Goal: Task Accomplishment & Management: Manage account settings

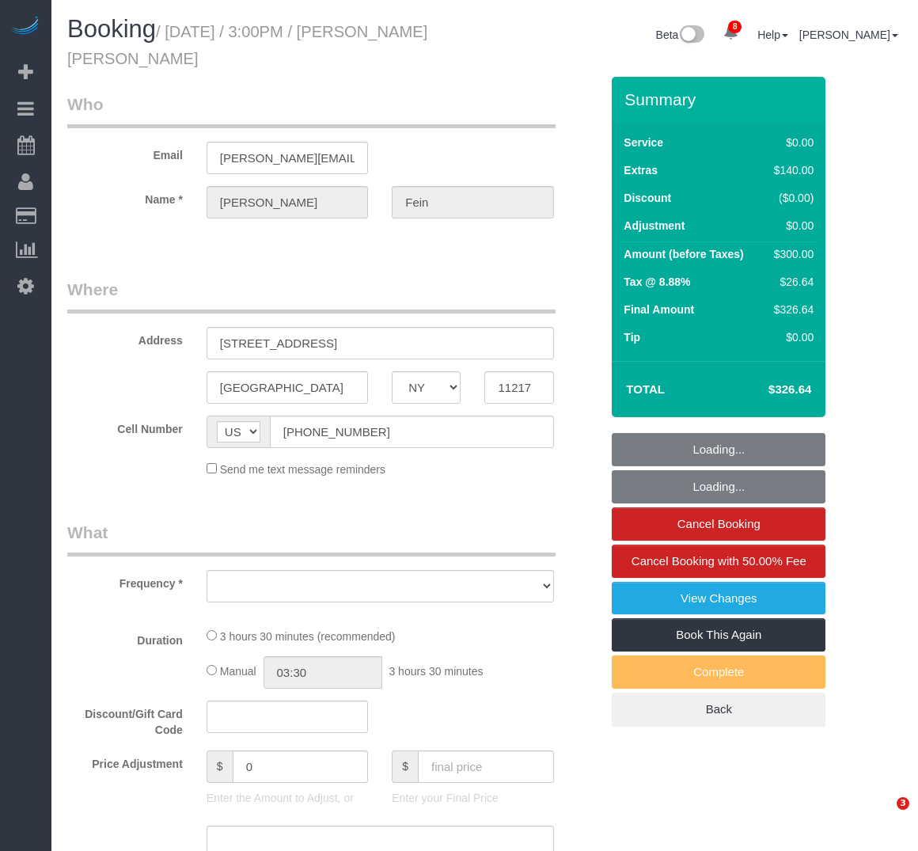
select select "NY"
select select "1"
select select "number:89"
select select "number:75"
select select "number:15"
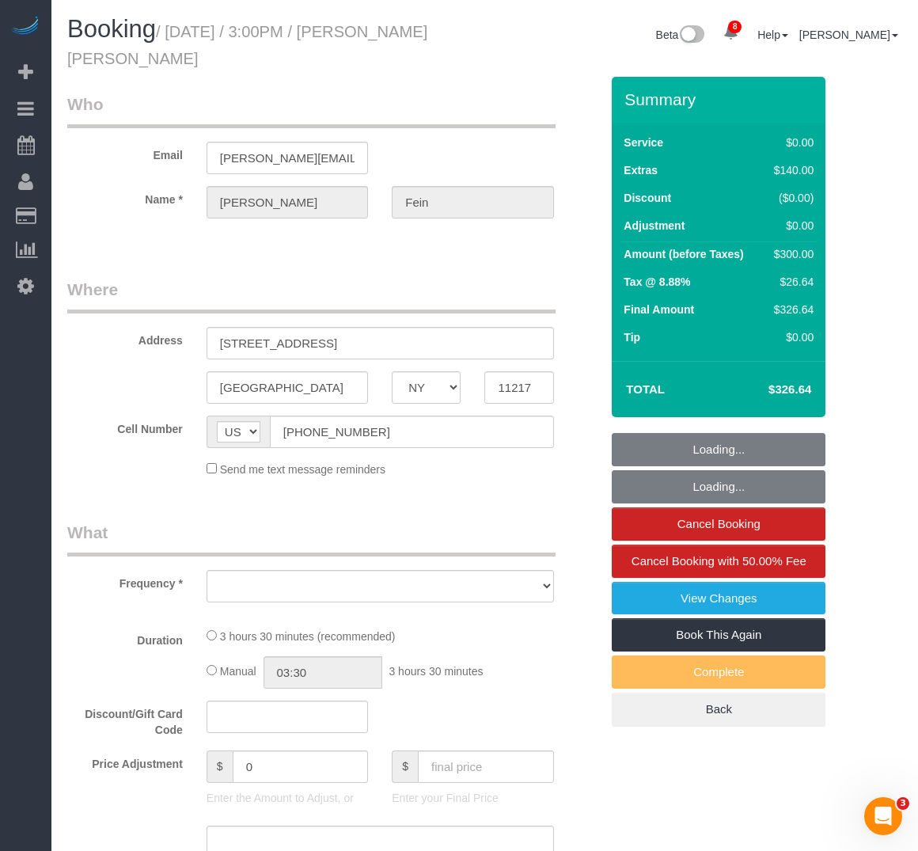
select select "number:5"
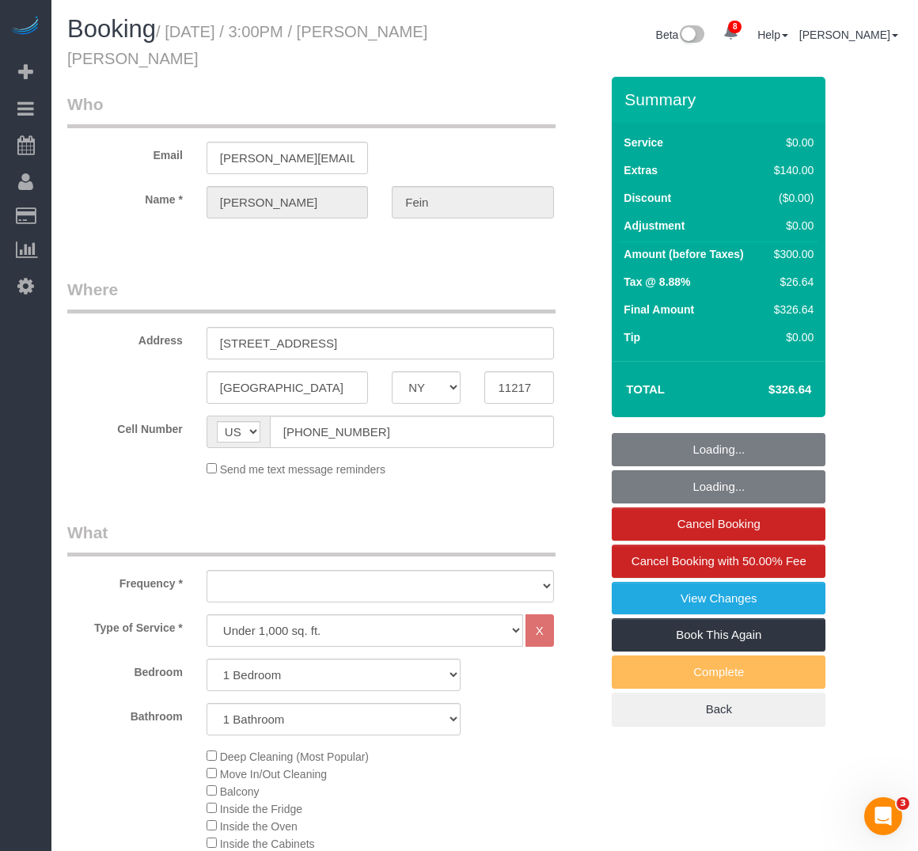
select select "object:934"
select select "string:stripe-pm_1Rw3OW4VGloSiKo7KYotAJA5"
select select "spot1"
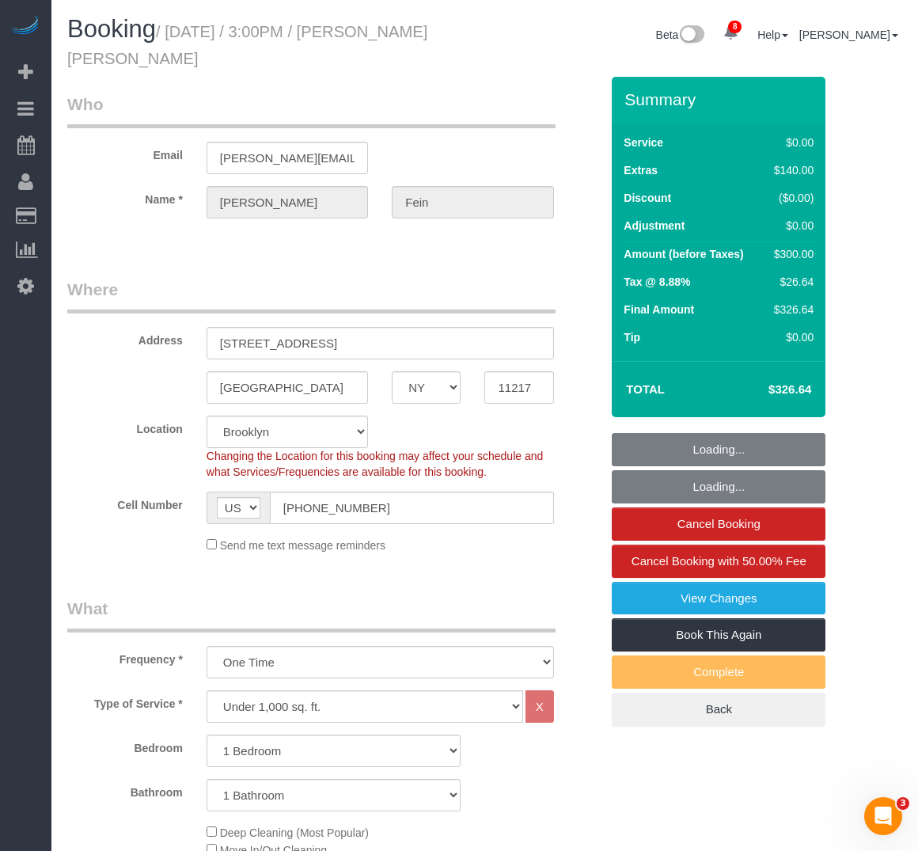
select select "spot43"
select select "object:1341"
select select "1"
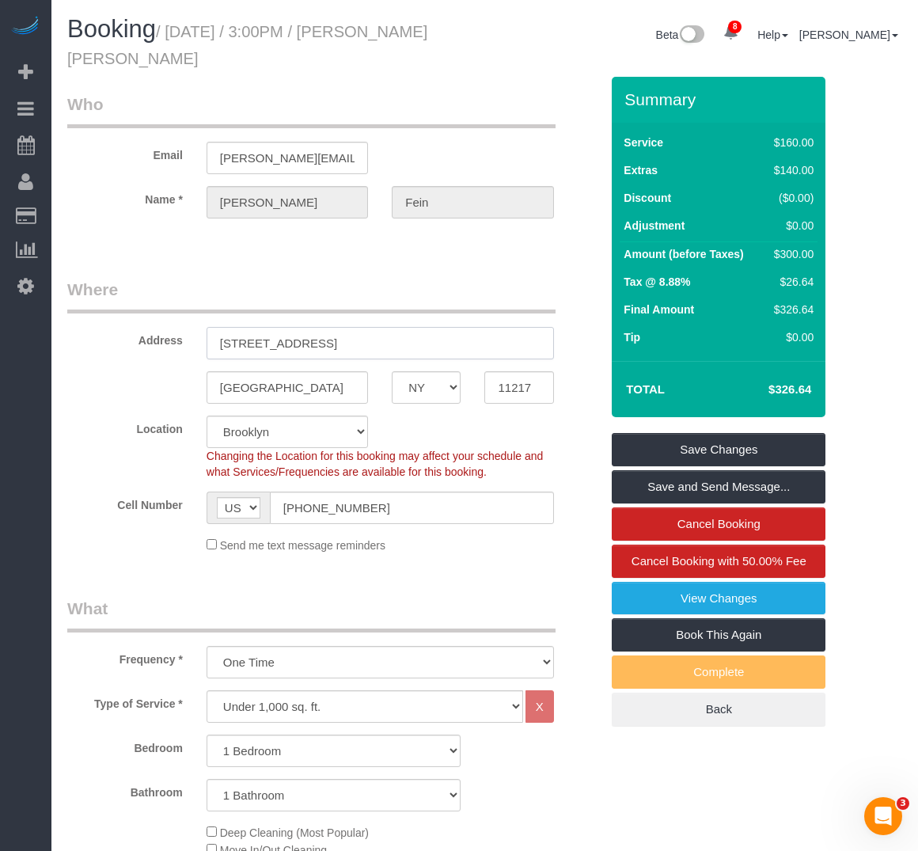
click at [283, 343] on input "[STREET_ADDRESS]" at bounding box center [381, 343] width 348 height 32
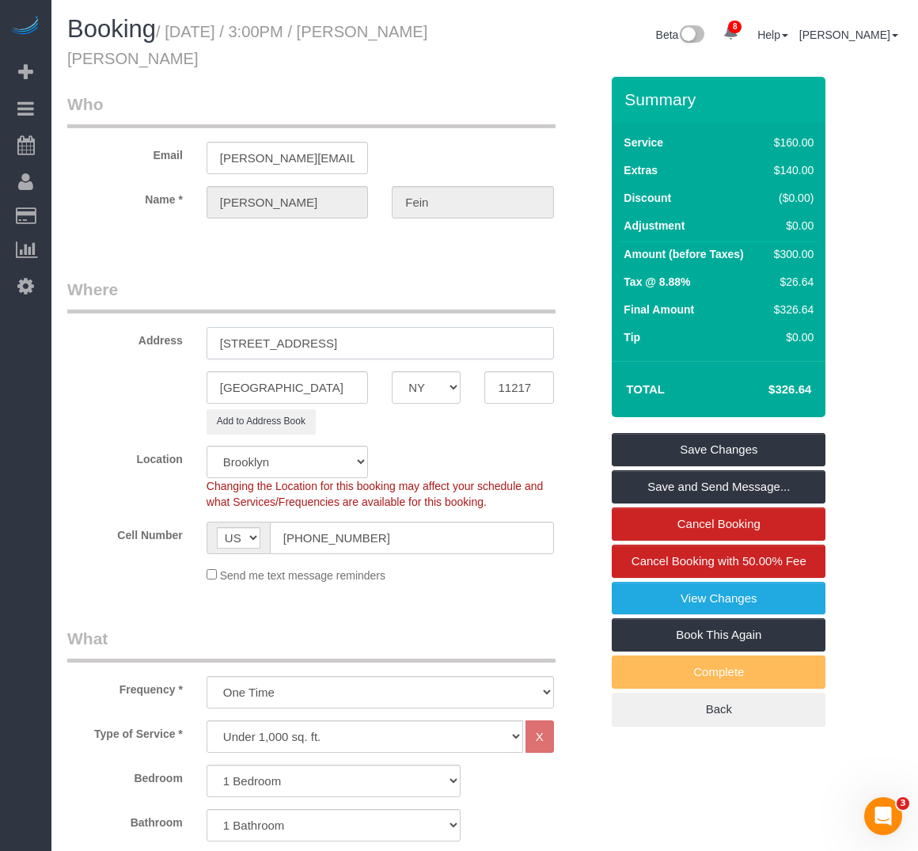
click at [312, 342] on input "[STREET_ADDRESS]" at bounding box center [381, 343] width 348 height 32
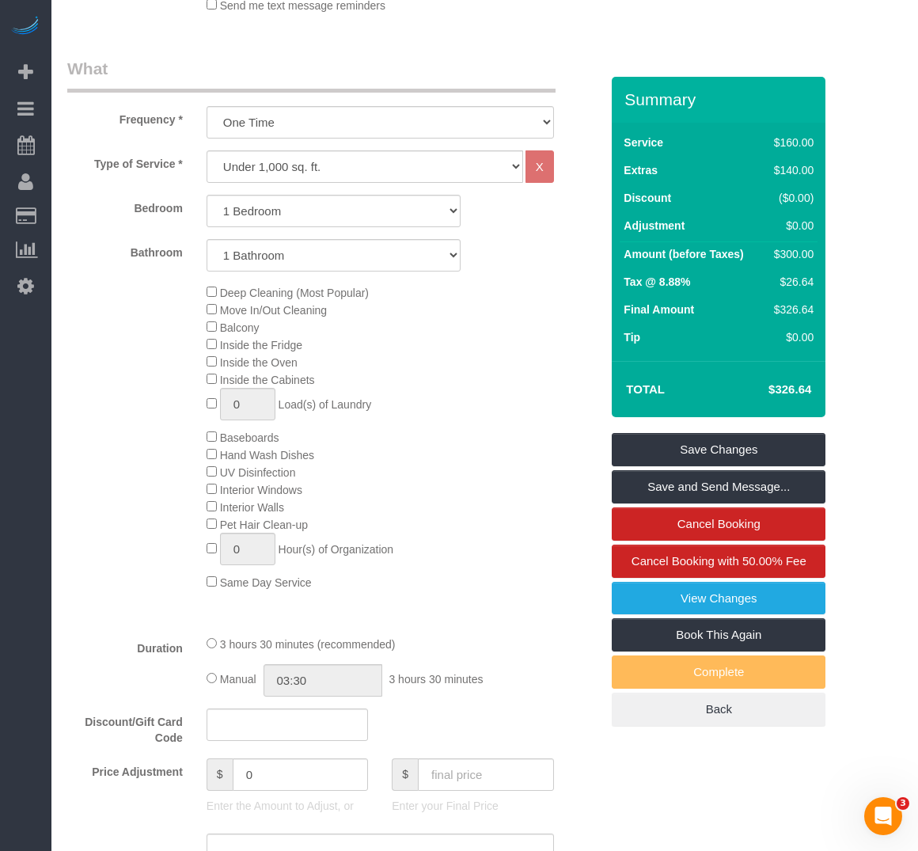
scroll to position [475, 0]
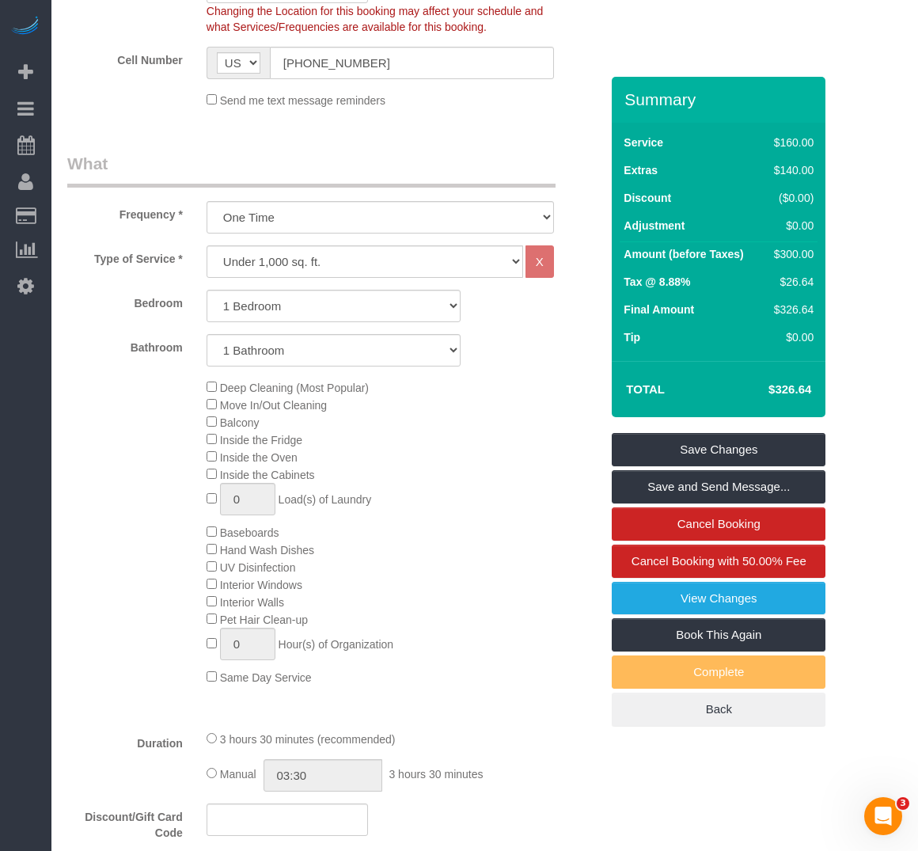
type input "[STREET_ADDRESS] 39F"
click at [487, 349] on div "Bathroom 1 Bathroom 2 Bathrooms" at bounding box center [333, 350] width 556 height 32
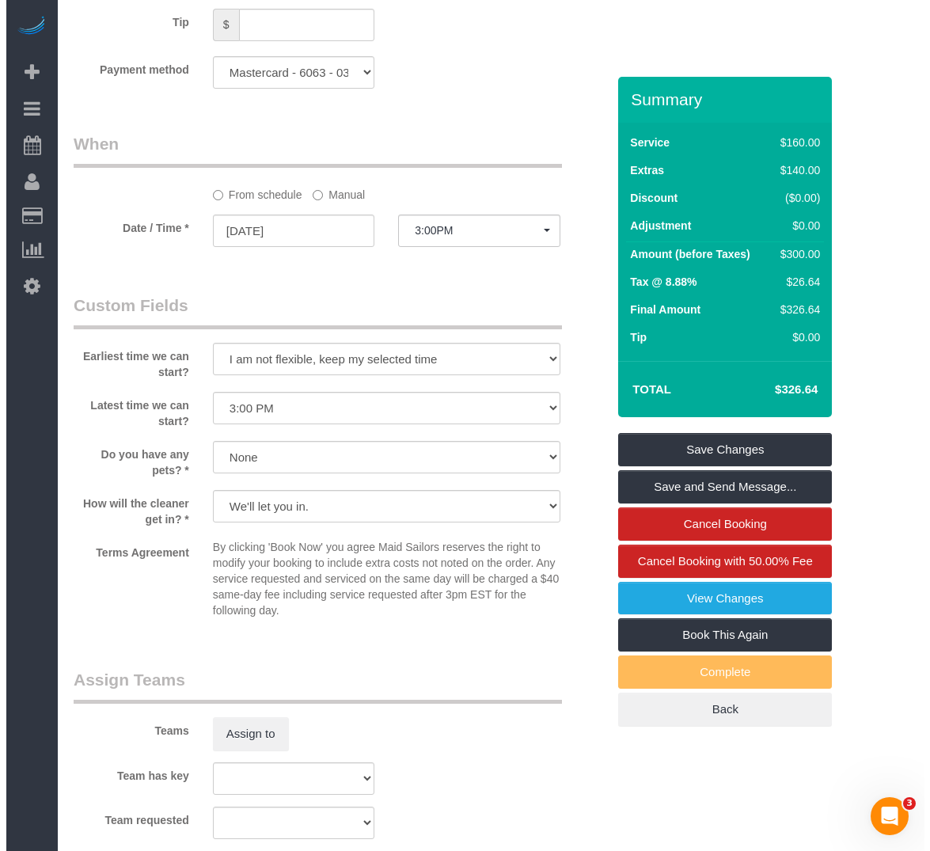
scroll to position [1504, 0]
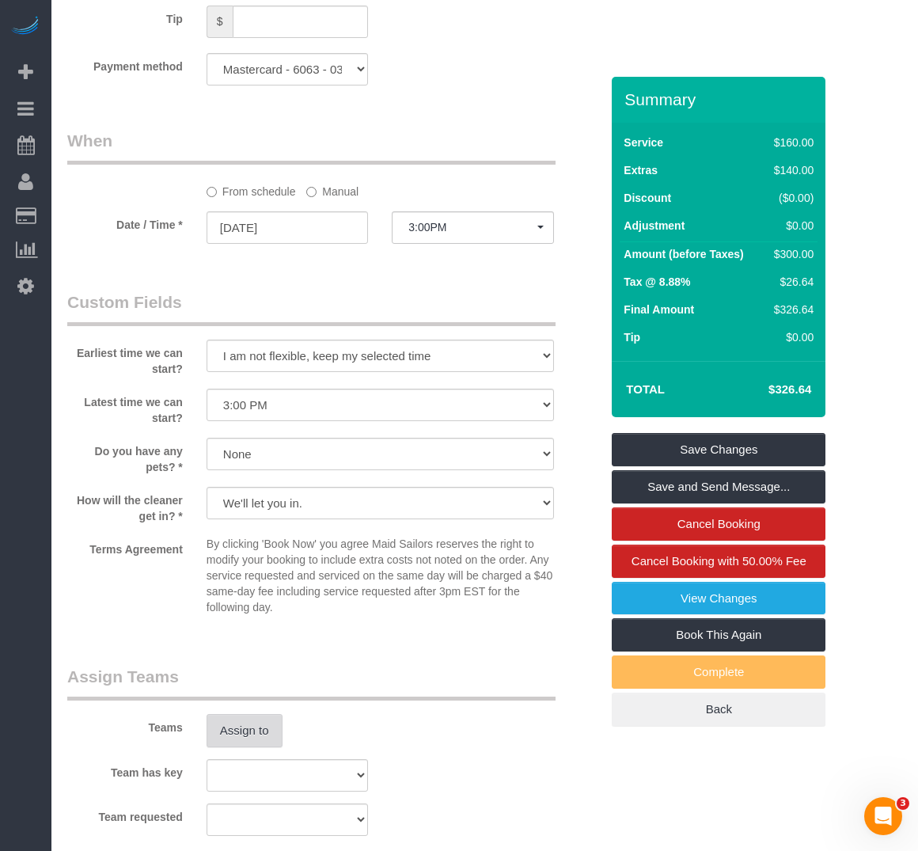
click at [234, 723] on button "Assign to" at bounding box center [245, 730] width 76 height 33
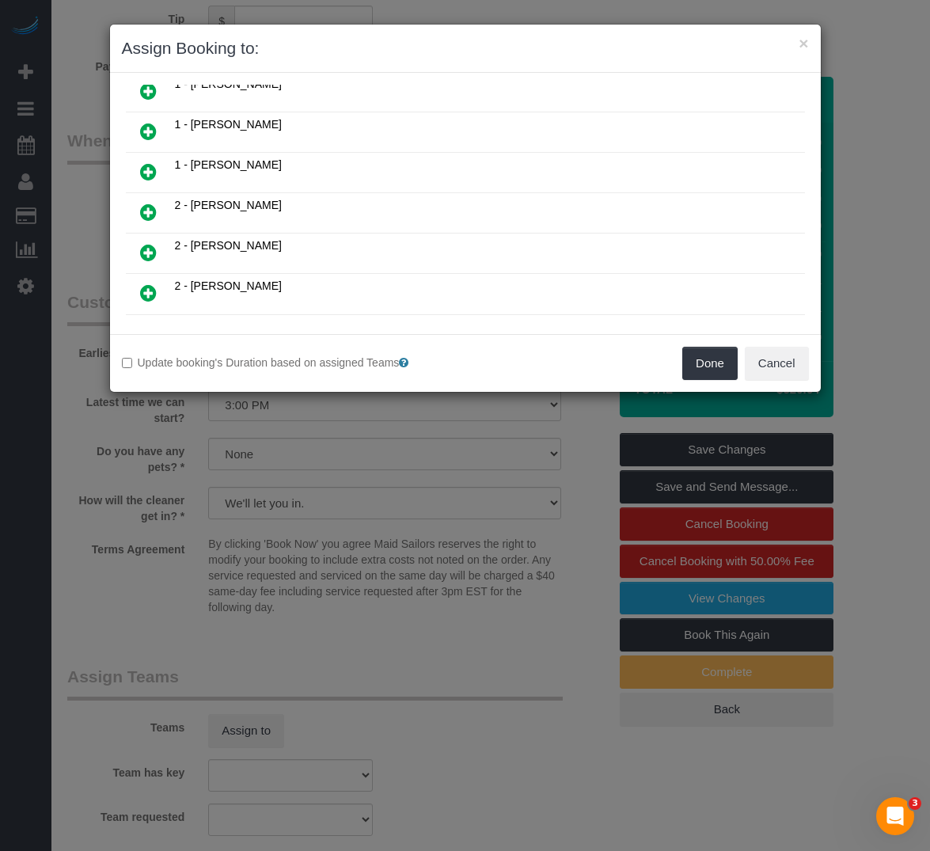
scroll to position [633, 0]
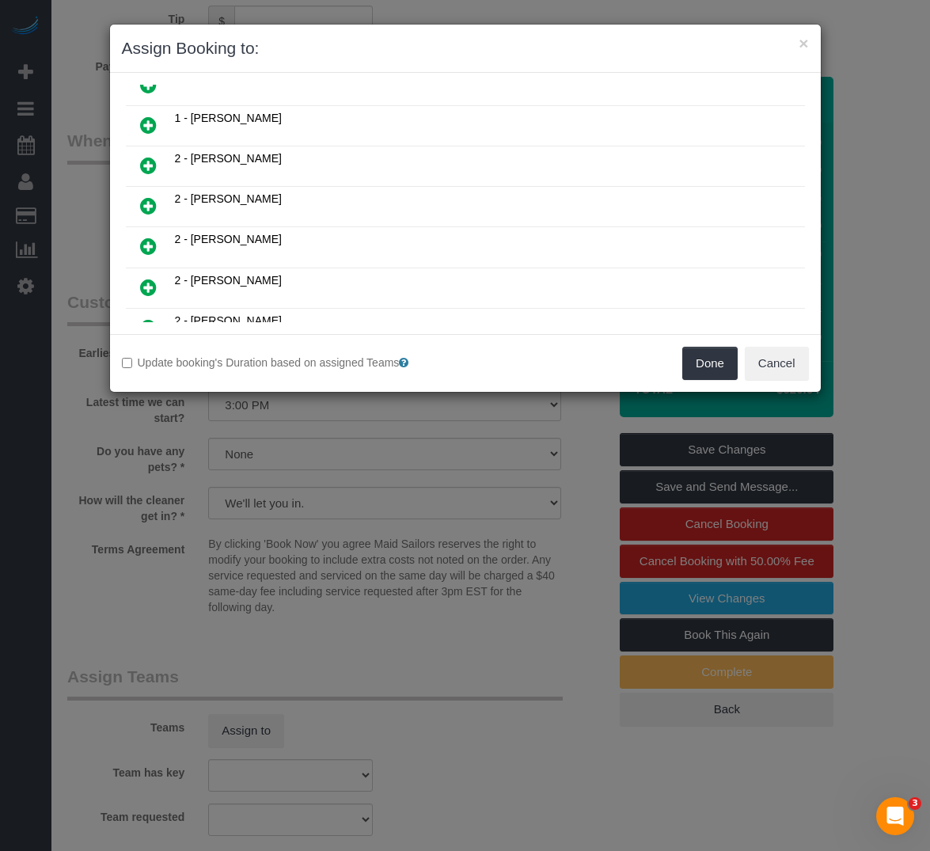
click at [148, 209] on icon at bounding box center [148, 205] width 17 height 19
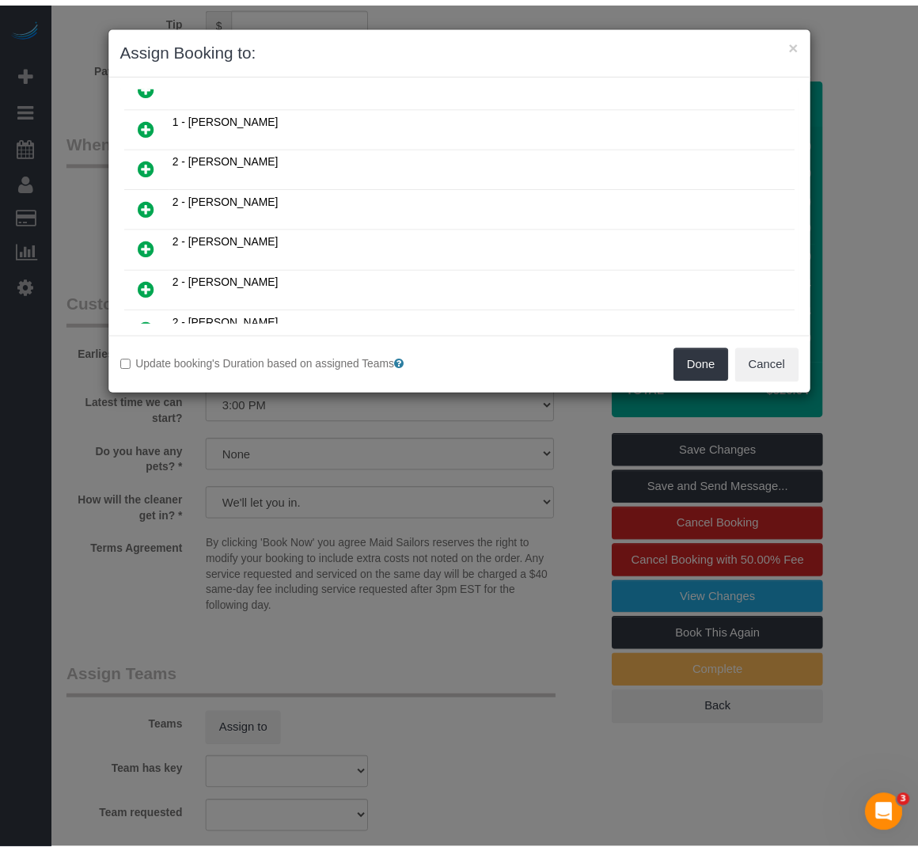
scroll to position [671, 0]
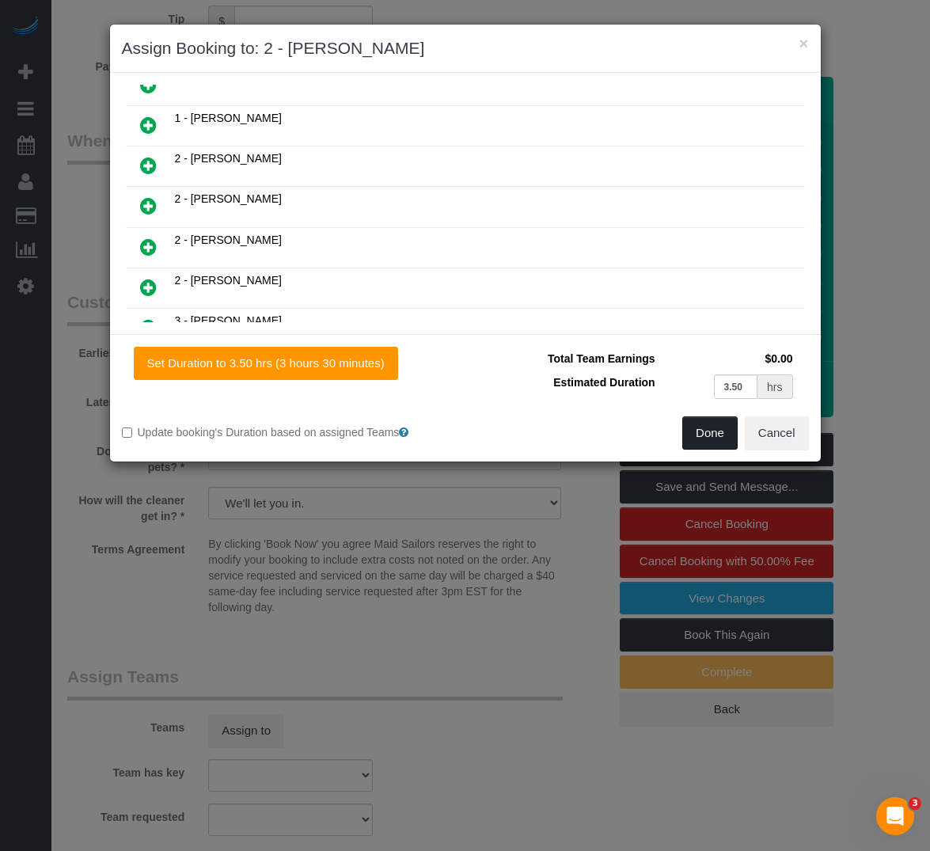
click at [718, 425] on button "Done" at bounding box center [709, 432] width 55 height 33
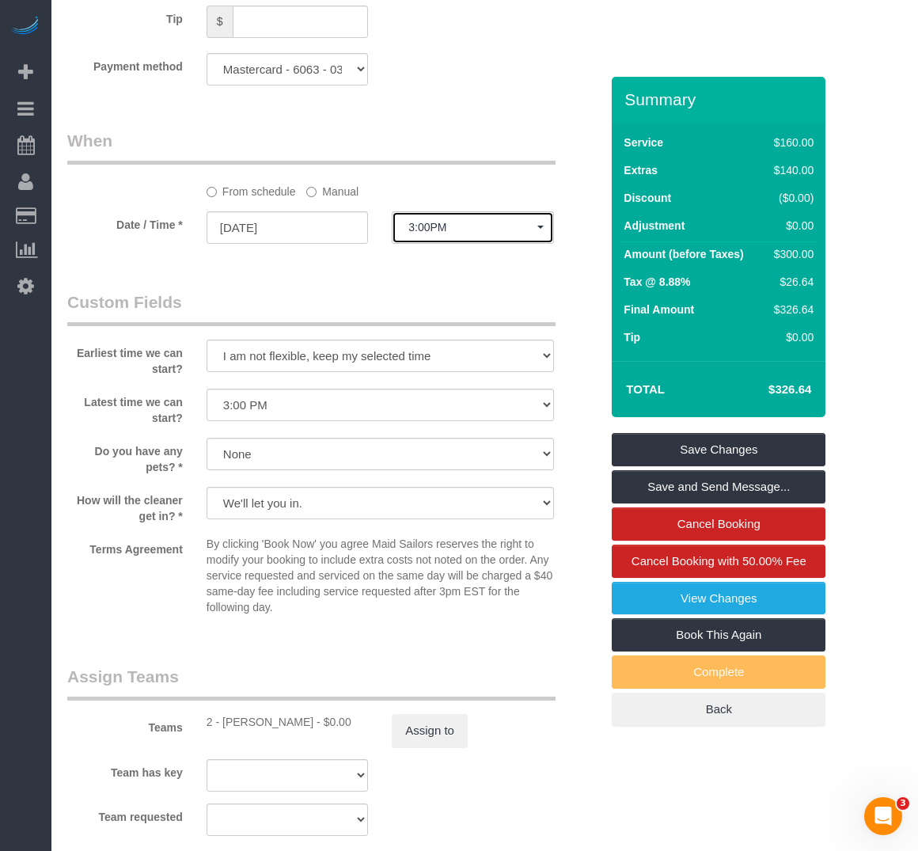
click at [450, 226] on span "3:00PM" at bounding box center [472, 227] width 128 height 13
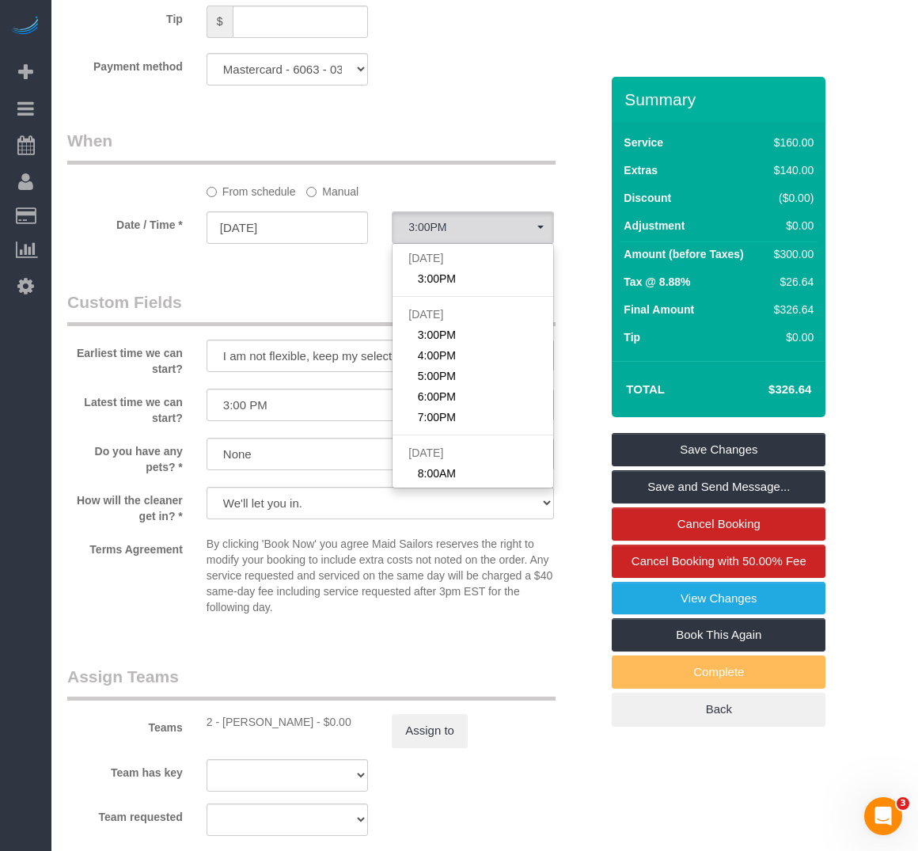
click at [308, 199] on sui-booking-spot "From schedule Manual Date / Time * [DATE] 3:00PM [DATE] 3:00PM [DATE] 3:00PM 4:…" at bounding box center [333, 188] width 533 height 118
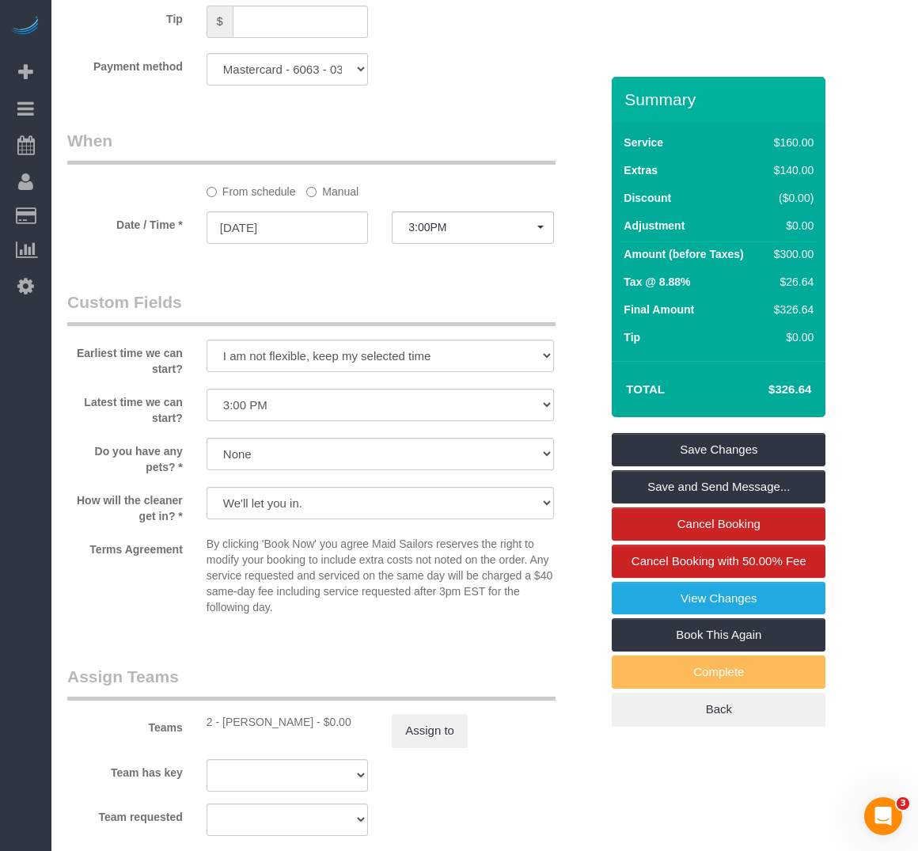
click at [502, 291] on legend "Custom Fields" at bounding box center [311, 309] width 488 height 36
click at [328, 193] on label "Manual" at bounding box center [332, 188] width 52 height 21
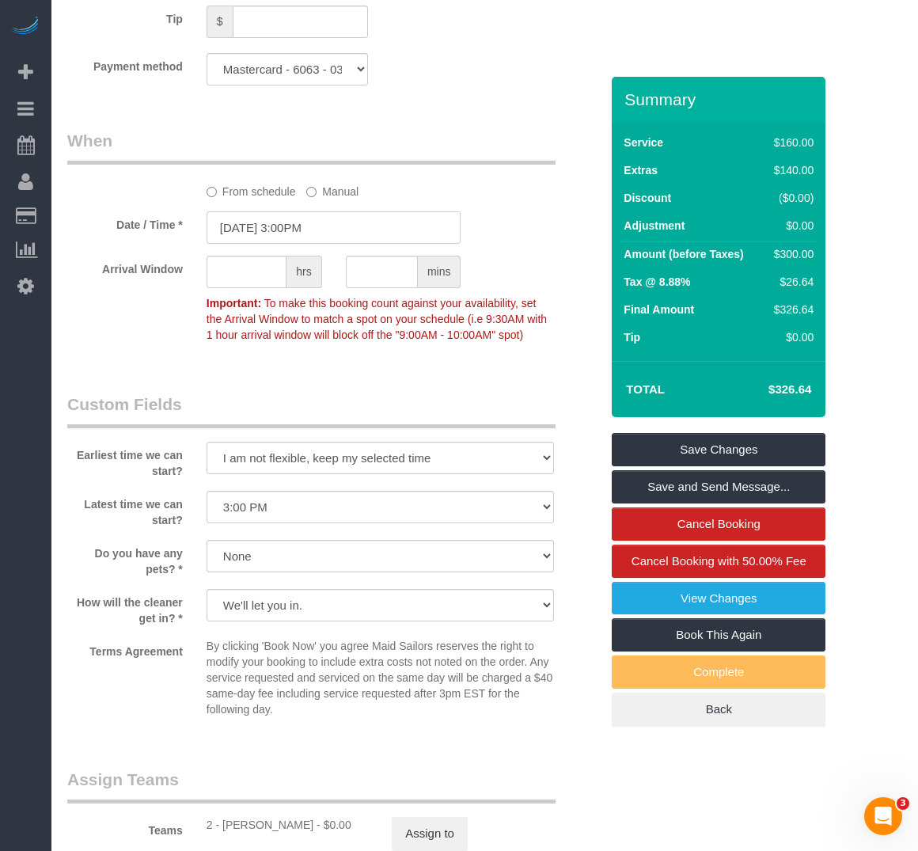
click at [332, 240] on input "[DATE] 3:00PM" at bounding box center [334, 227] width 255 height 32
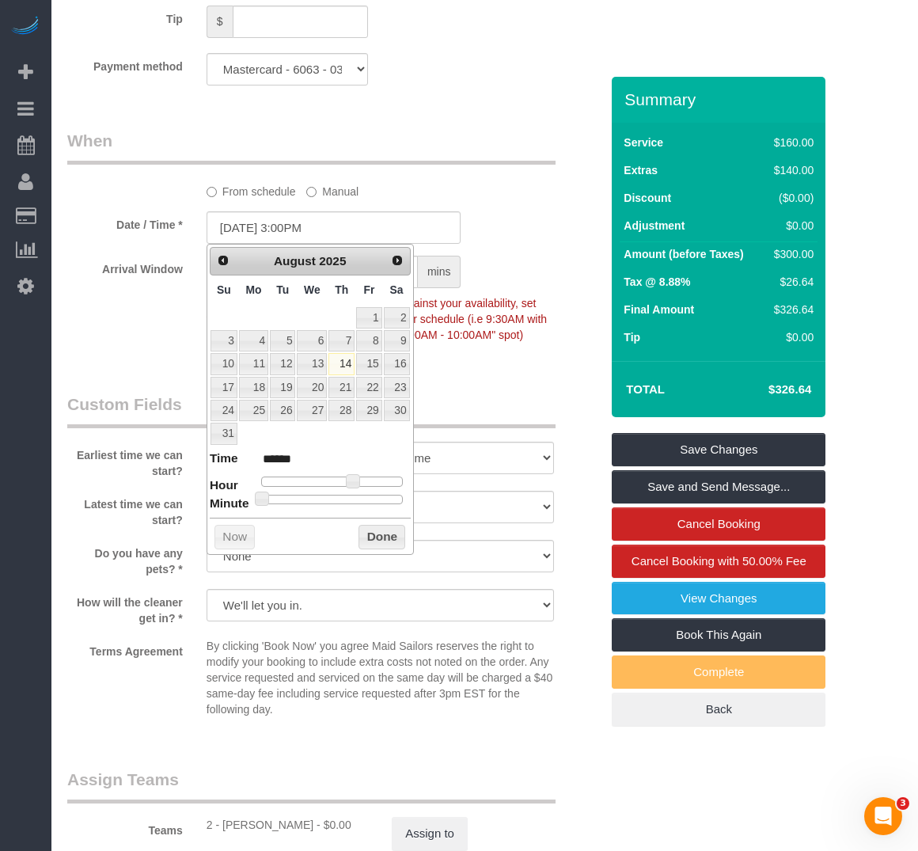
type input "[DATE] 3:35PM"
type input "******"
type input "[DATE] 3:30PM"
type input "******"
click at [343, 503] on div at bounding box center [332, 499] width 142 height 9
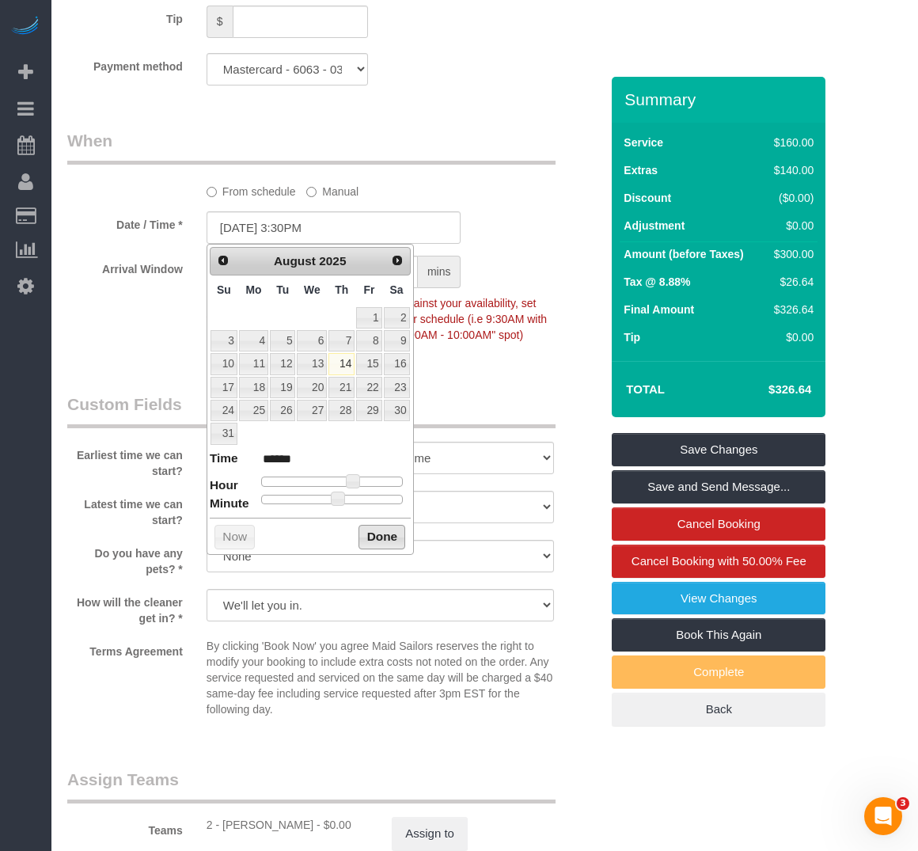
click at [388, 544] on button "Done" at bounding box center [382, 537] width 47 height 25
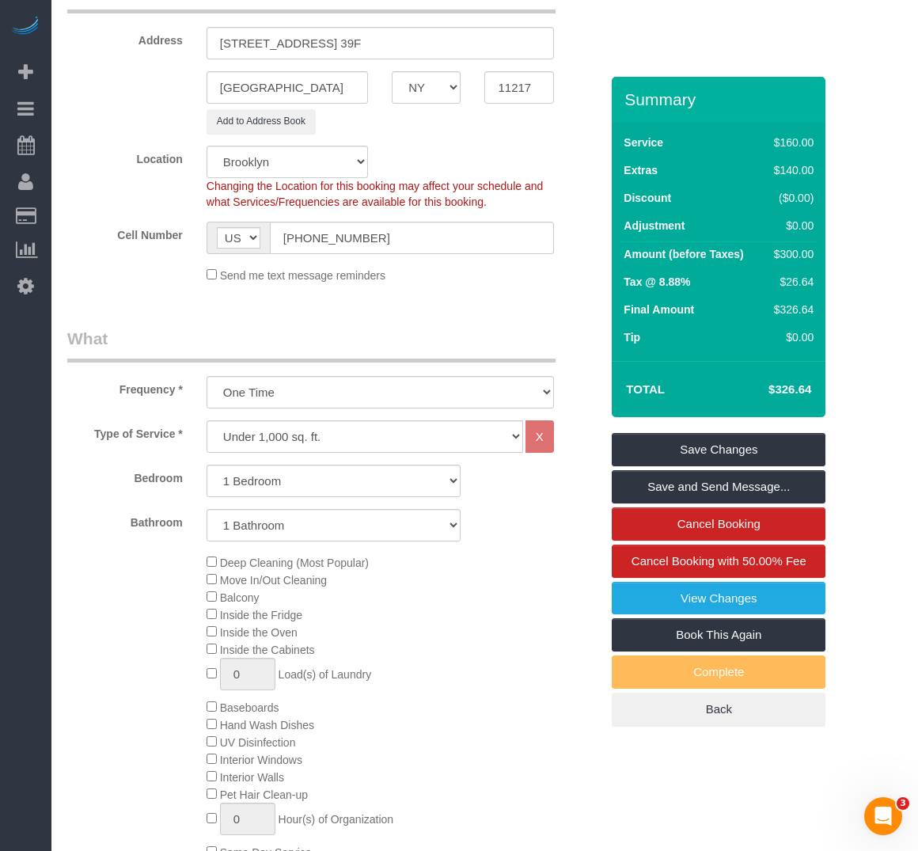
scroll to position [0, 0]
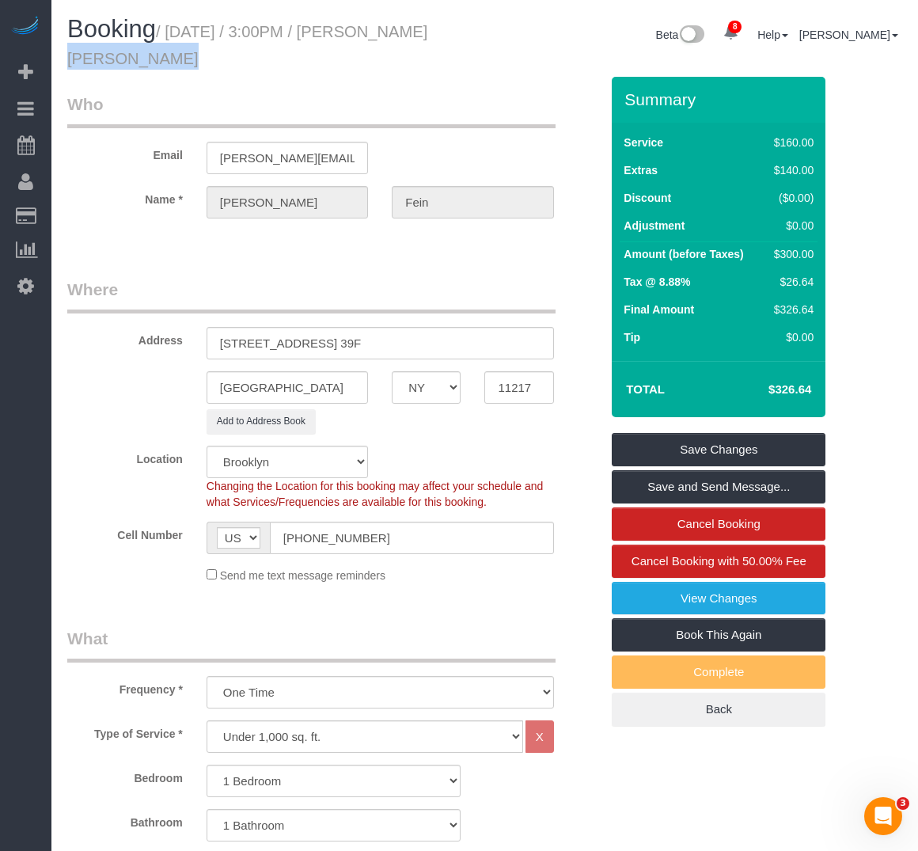
drag, startPoint x: 370, startPoint y: 32, endPoint x: 381, endPoint y: 50, distance: 21.3
click at [381, 50] on h1 "Booking / [DATE] / 3:00PM / [PERSON_NAME] [PERSON_NAME]" at bounding box center [270, 43] width 406 height 54
copy small "[PERSON_NAME] [PERSON_NAME]"
click at [477, 282] on legend "Where" at bounding box center [311, 296] width 488 height 36
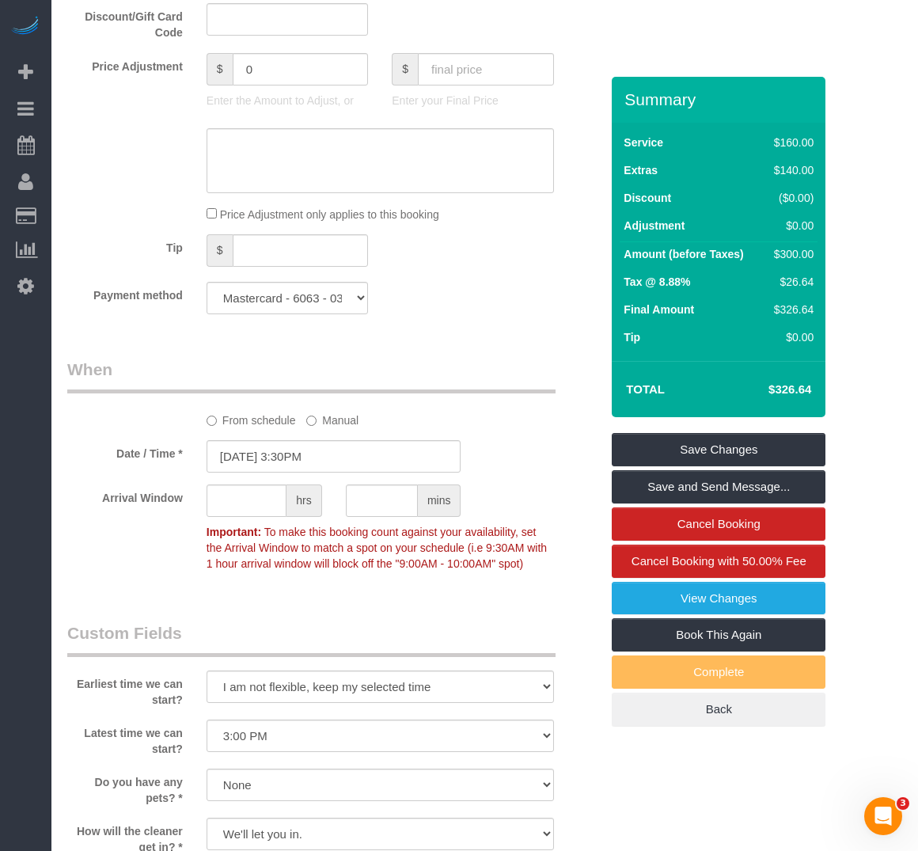
scroll to position [1504, 0]
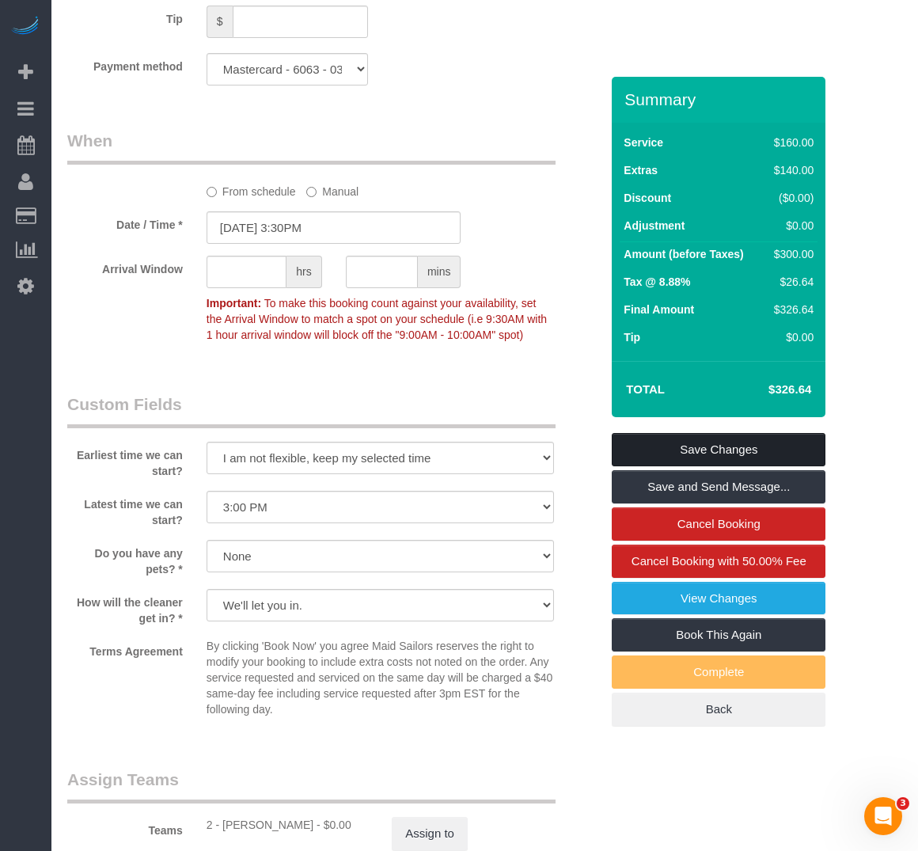
click at [662, 448] on link "Save Changes" at bounding box center [719, 449] width 214 height 33
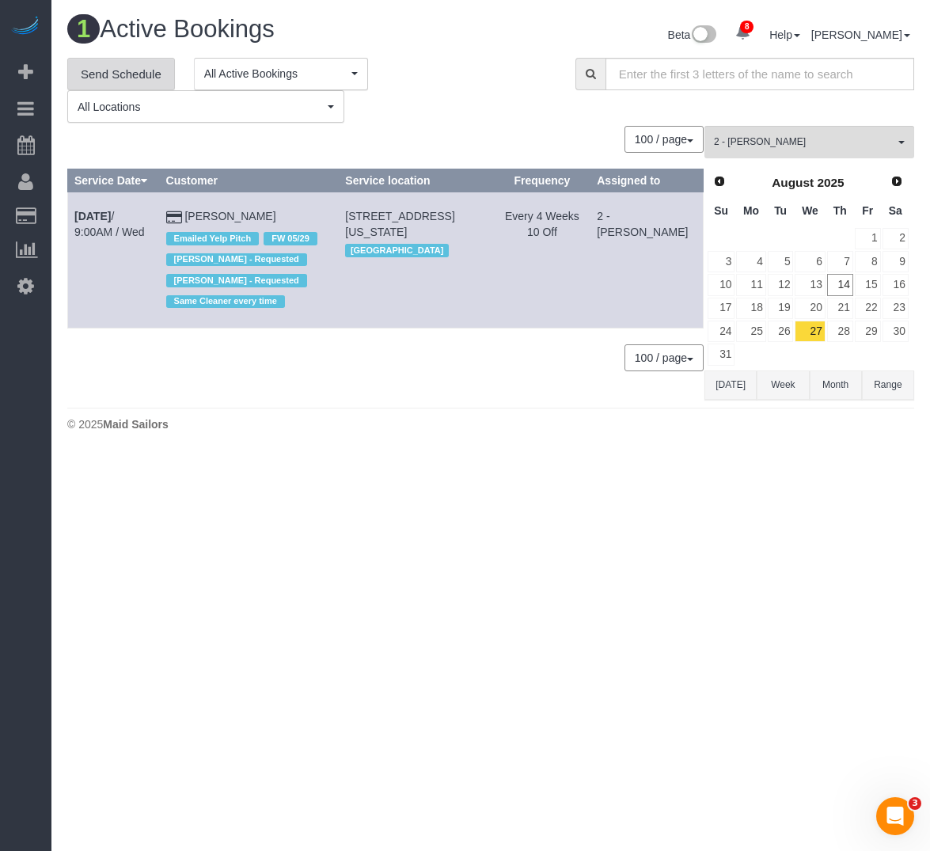
click at [157, 70] on link "Send Schedule" at bounding box center [121, 74] width 108 height 33
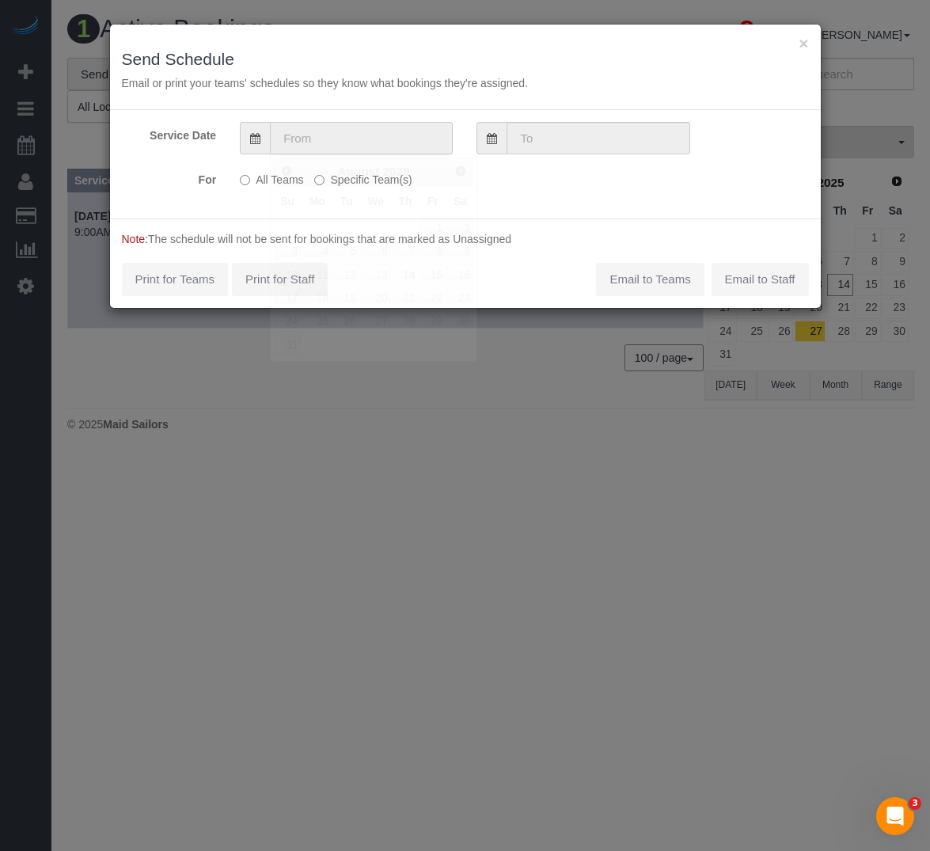
click at [301, 141] on input "text" at bounding box center [361, 138] width 183 height 32
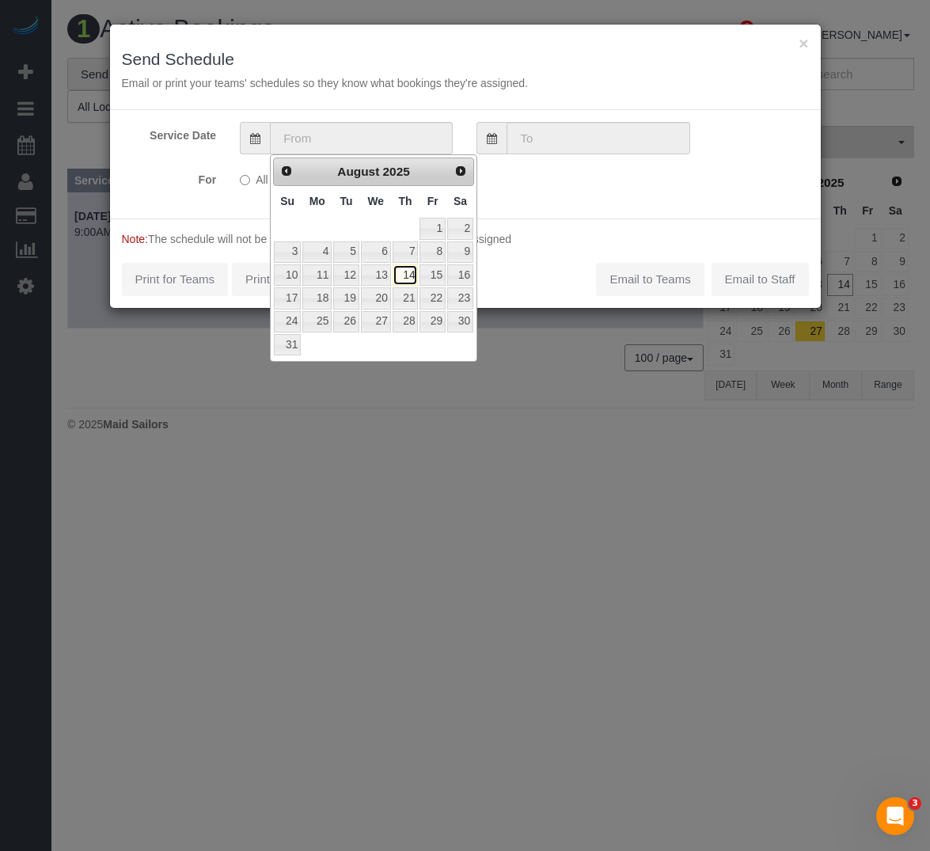
click at [415, 273] on link "14" at bounding box center [406, 274] width 26 height 21
type input "[DATE]"
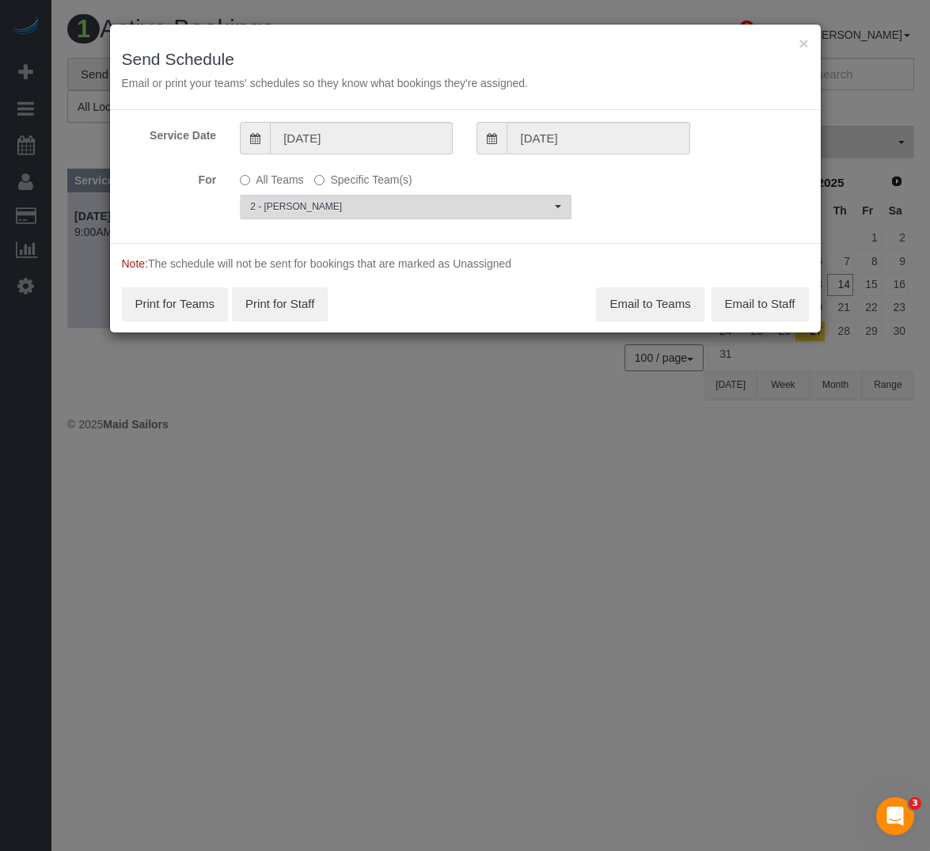
click at [331, 206] on span "2 - [PERSON_NAME]" at bounding box center [400, 206] width 301 height 13
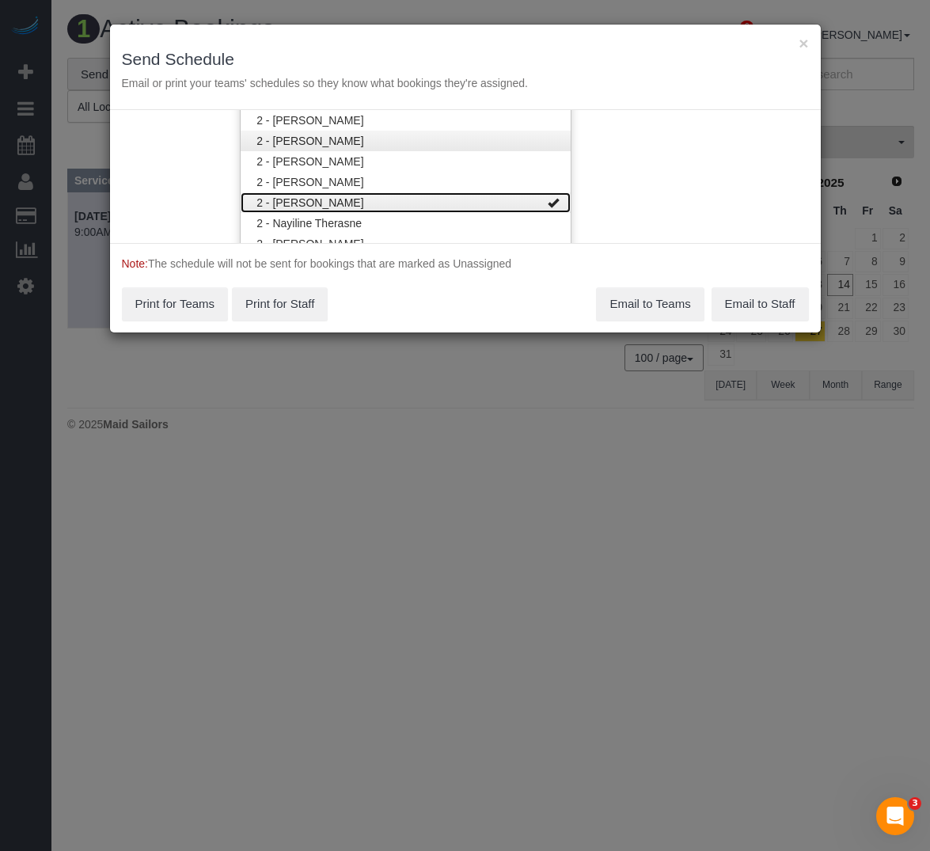
scroll to position [1213, 0]
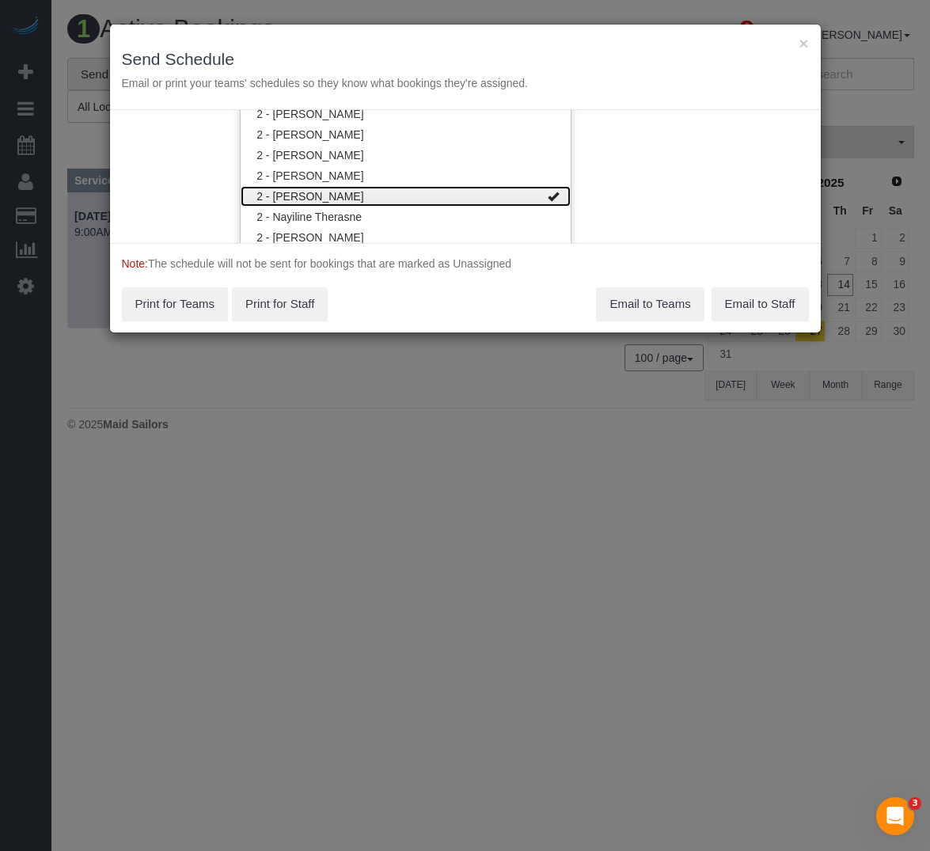
click at [345, 192] on link "2 - [PERSON_NAME]" at bounding box center [406, 196] width 330 height 21
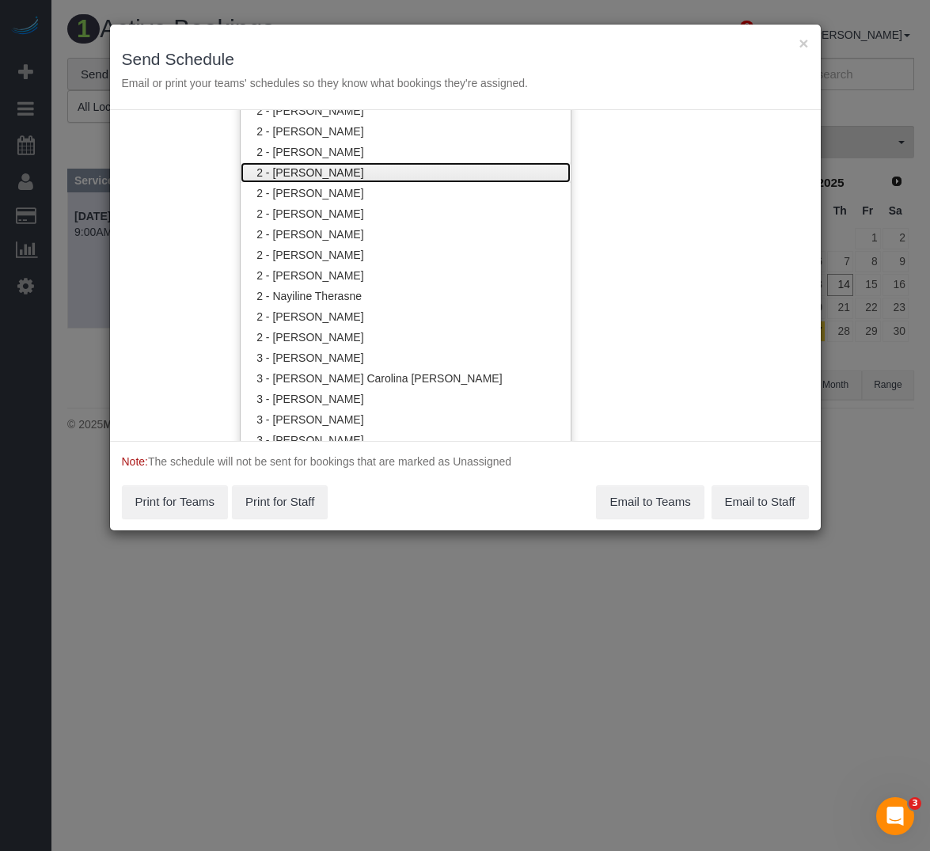
click at [353, 175] on link "2 - [PERSON_NAME]" at bounding box center [406, 172] width 330 height 21
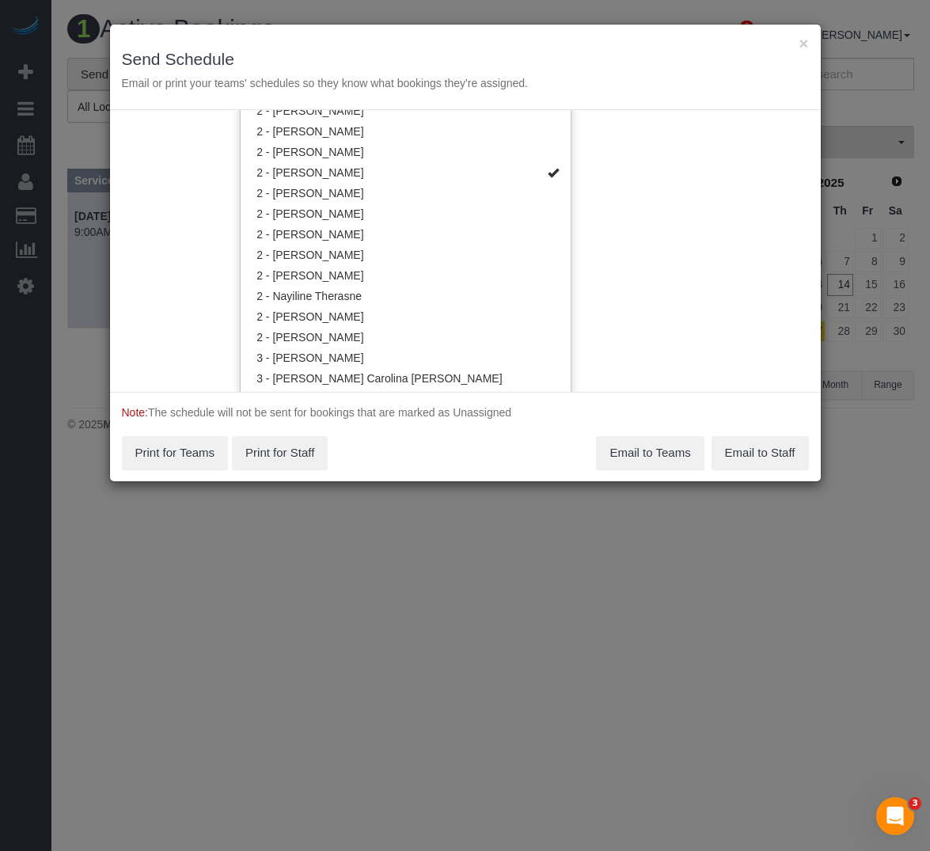
click at [443, 405] on div "Note: The schedule will not be sent for bookings that are marked as Unassigned …" at bounding box center [465, 436] width 711 height 89
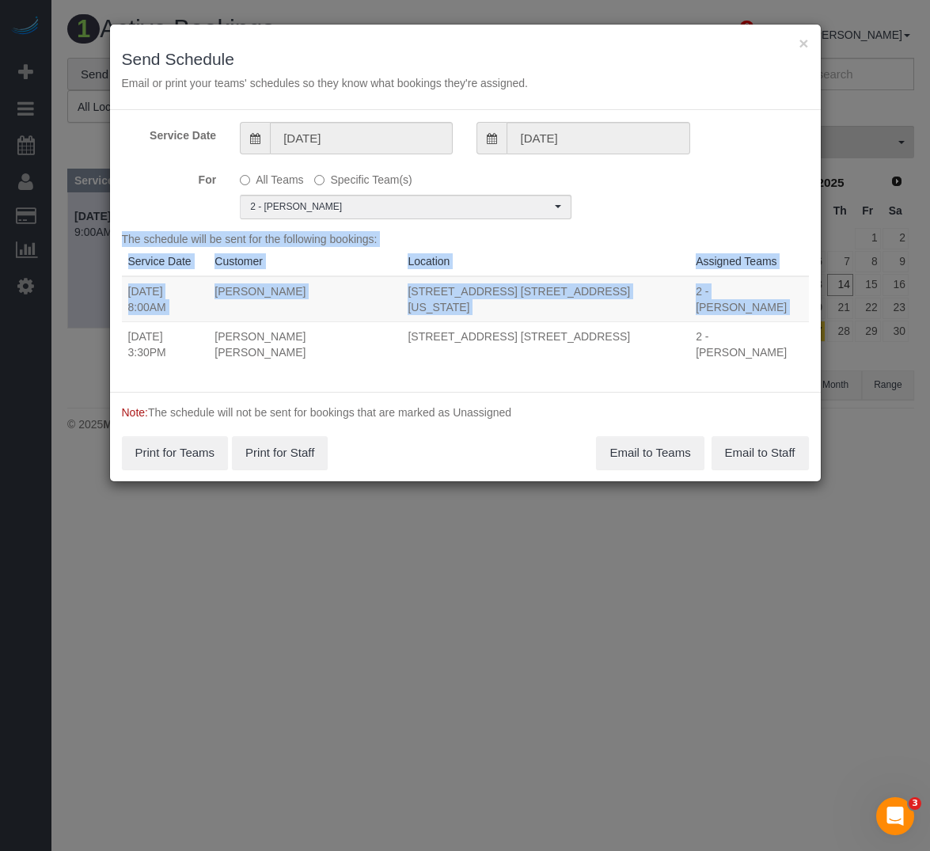
drag, startPoint x: 130, startPoint y: 325, endPoint x: 397, endPoint y: 336, distance: 267.0
click at [397, 336] on div "The schedule will be sent for the following bookings: Service Date Customer Loc…" at bounding box center [465, 305] width 687 height 149
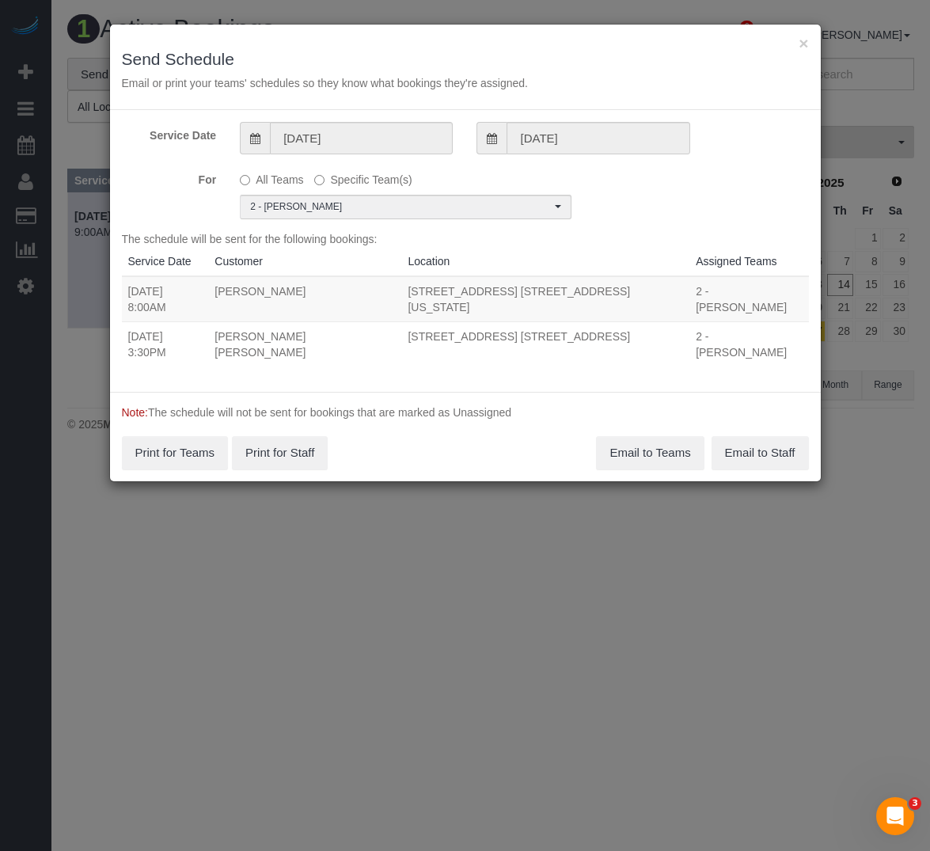
click at [600, 325] on td "[STREET_ADDRESS] [STREET_ADDRESS]" at bounding box center [545, 343] width 288 height 45
drag, startPoint x: 600, startPoint y: 325, endPoint x: 129, endPoint y: 309, distance: 471.3
click at [129, 321] on tr "[DATE] 3:30PM [PERSON_NAME] [PERSON_NAME] [STREET_ADDRESS] [STREET_ADDRESS] 2 -…" at bounding box center [465, 343] width 687 height 45
copy tr "[DATE] 3:30PM [PERSON_NAME] [PERSON_NAME] [STREET_ADDRESS] [STREET_ADDRESS]"
click at [667, 436] on button "Email to Teams" at bounding box center [650, 452] width 108 height 33
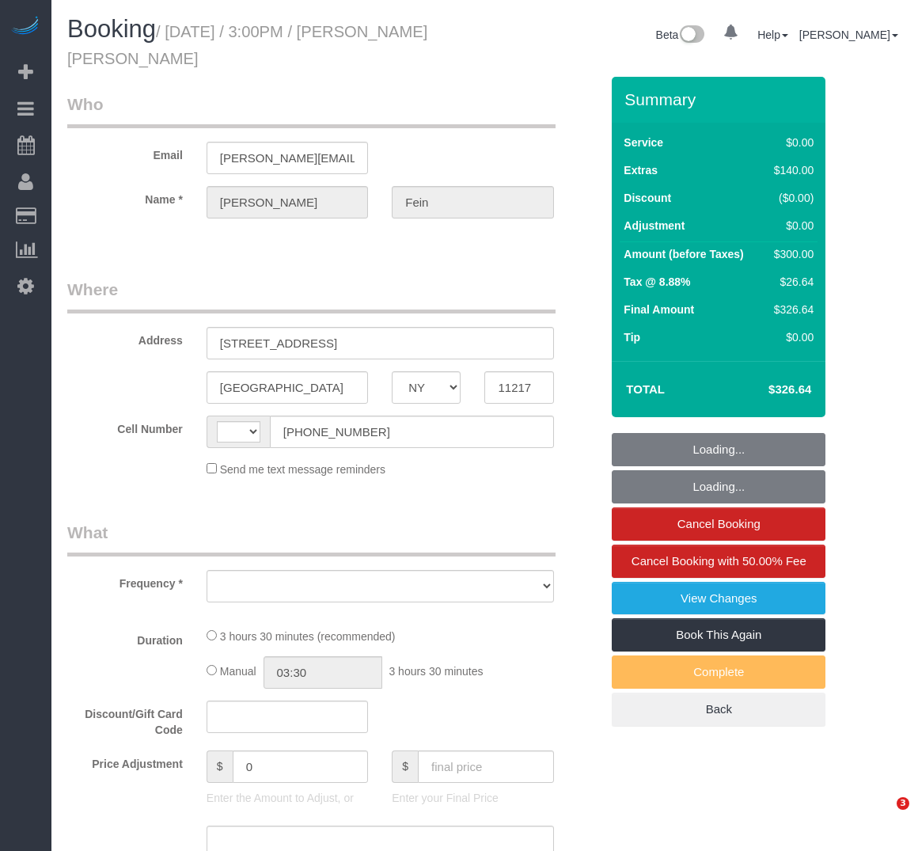
select select "NY"
select select "string:[GEOGRAPHIC_DATA]"
select select "object:657"
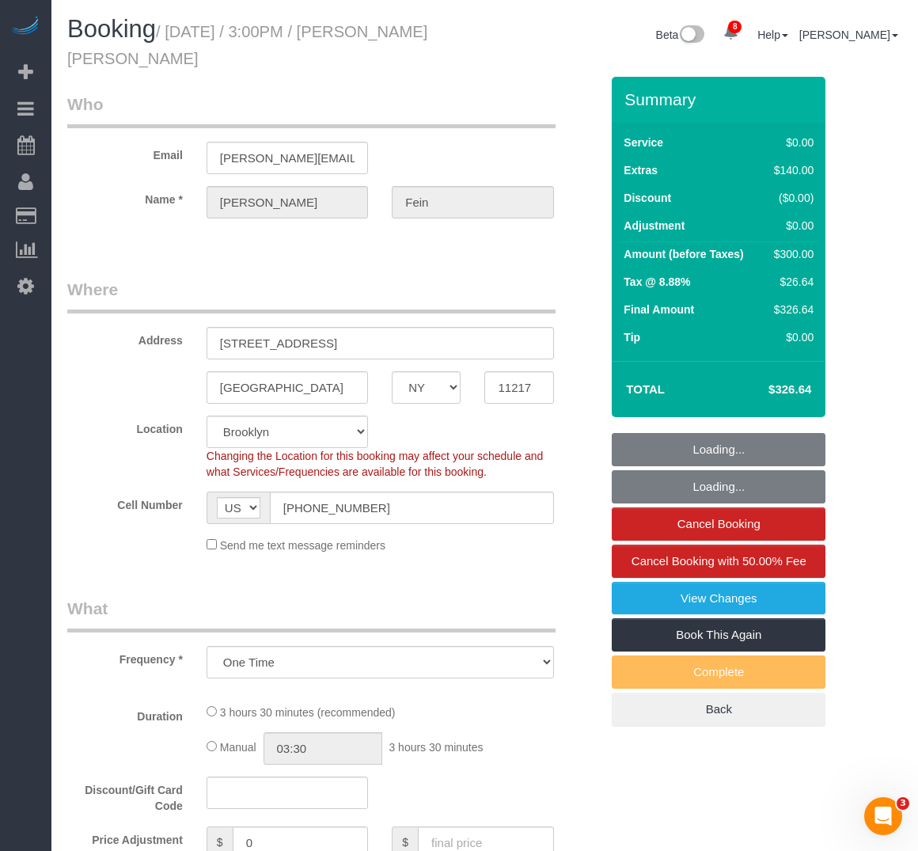
select select "string:stripe-pm_1Rw3OW4VGloSiKo7KYotAJA5"
select select "object:687"
select select "spot1"
select select "number:89"
select select "number:75"
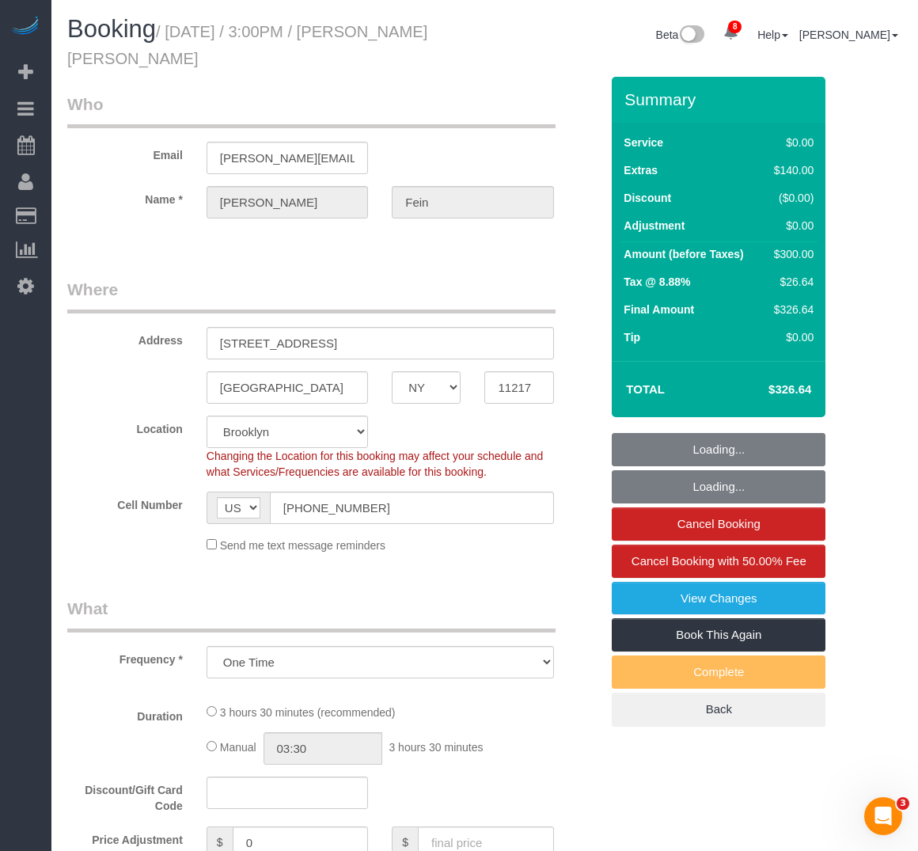
select select "number:15"
select select "number:5"
select select "1"
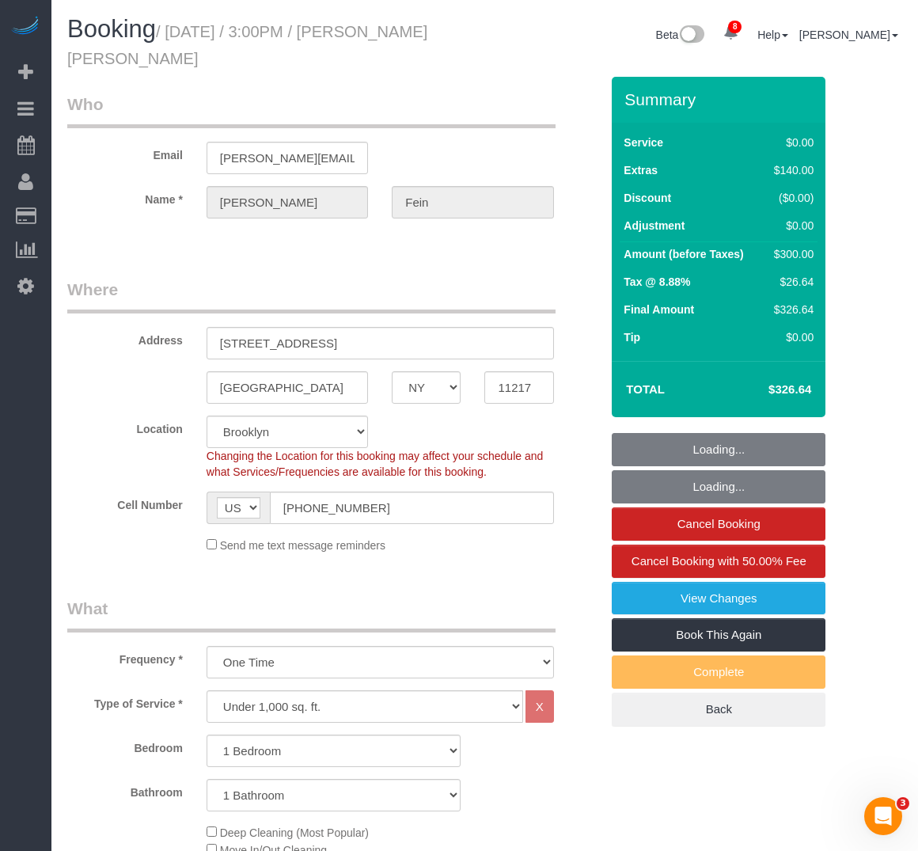
select select "1"
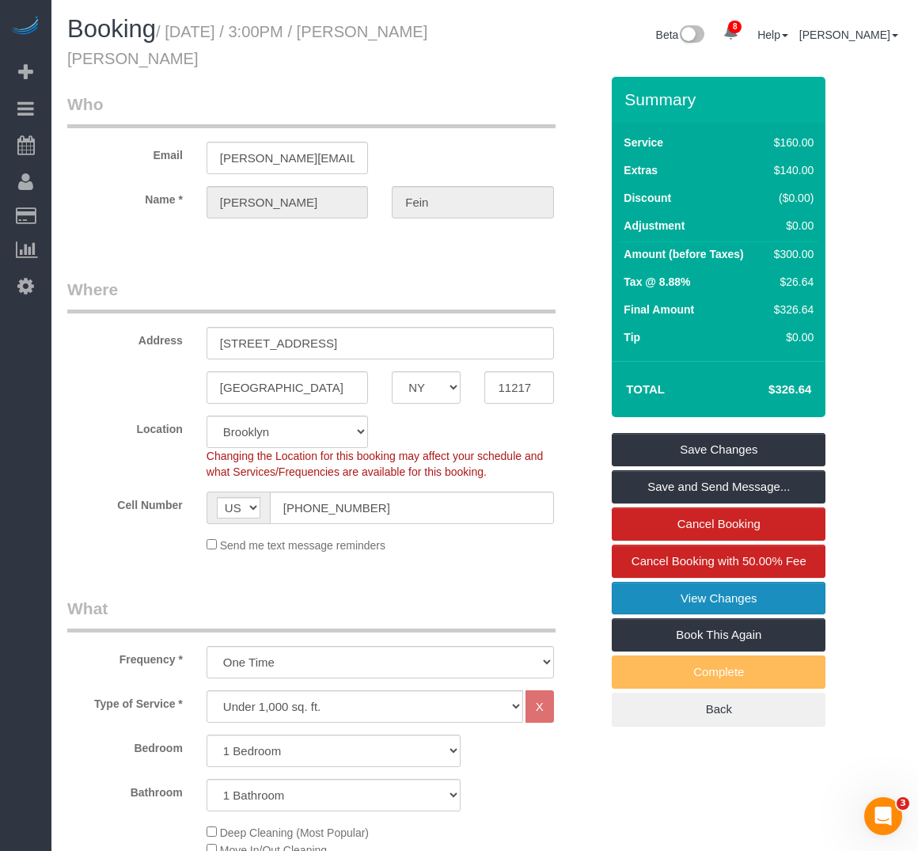
click at [655, 598] on link "View Changes" at bounding box center [719, 598] width 214 height 33
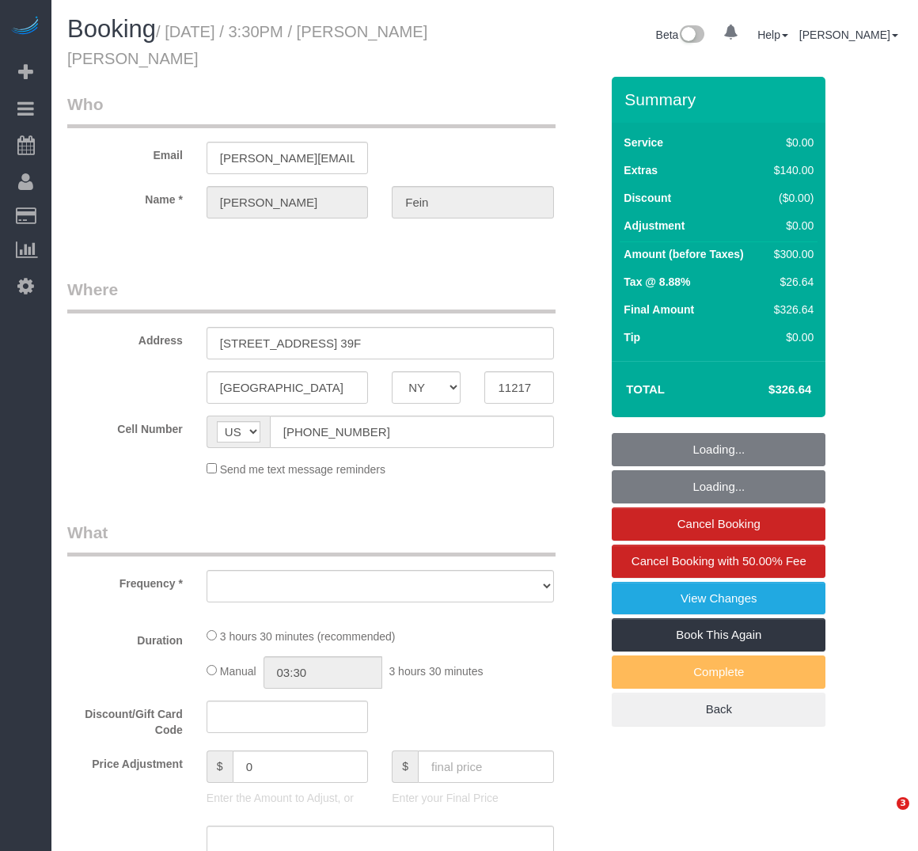
select select "NY"
select select "number:89"
select select "number:75"
select select "number:15"
select select "number:5"
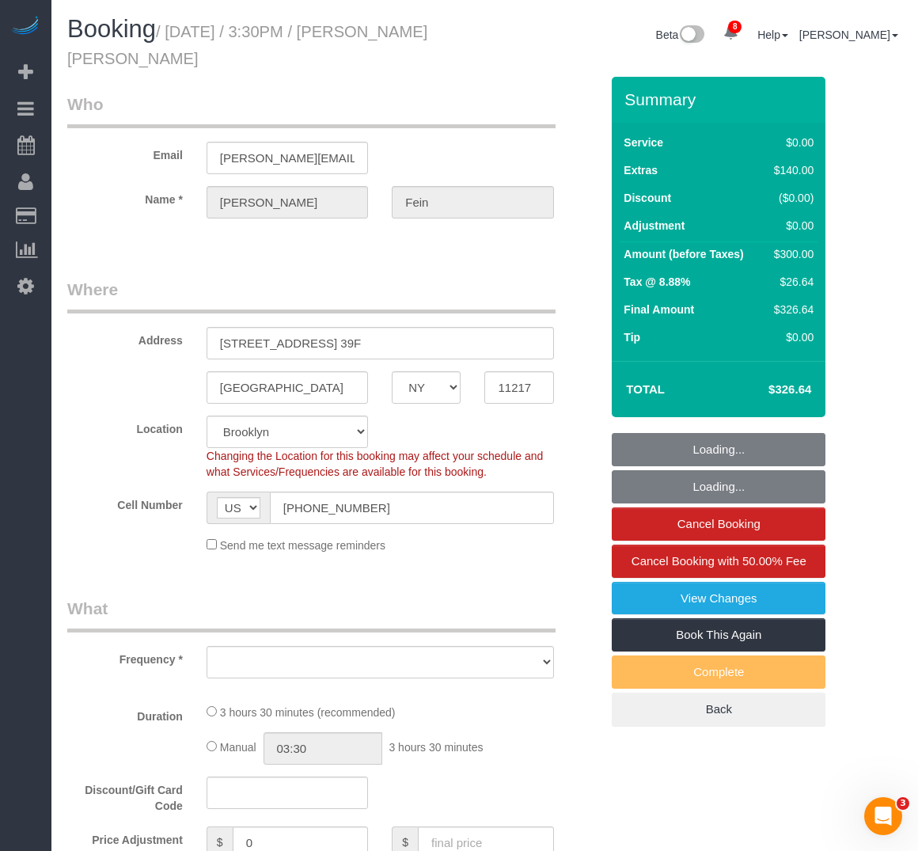
select select "object:848"
select select "string:stripe-pm_1Rw3OW4VGloSiKo7KYotAJA5"
select select "1"
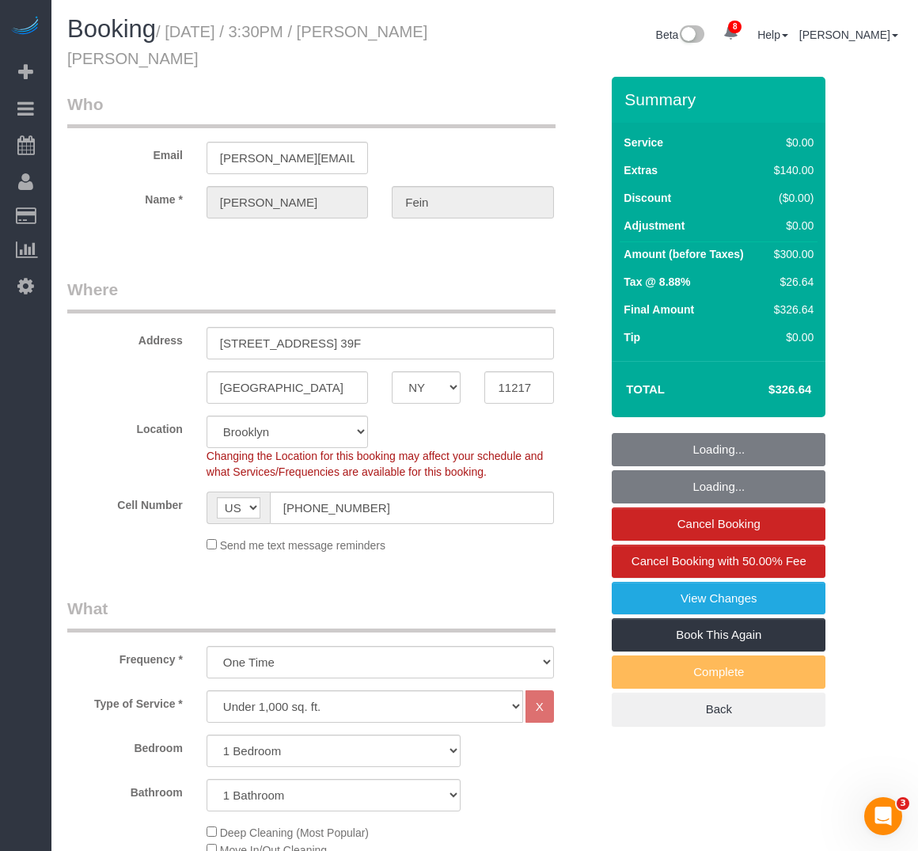
select select "object:1358"
select select "1"
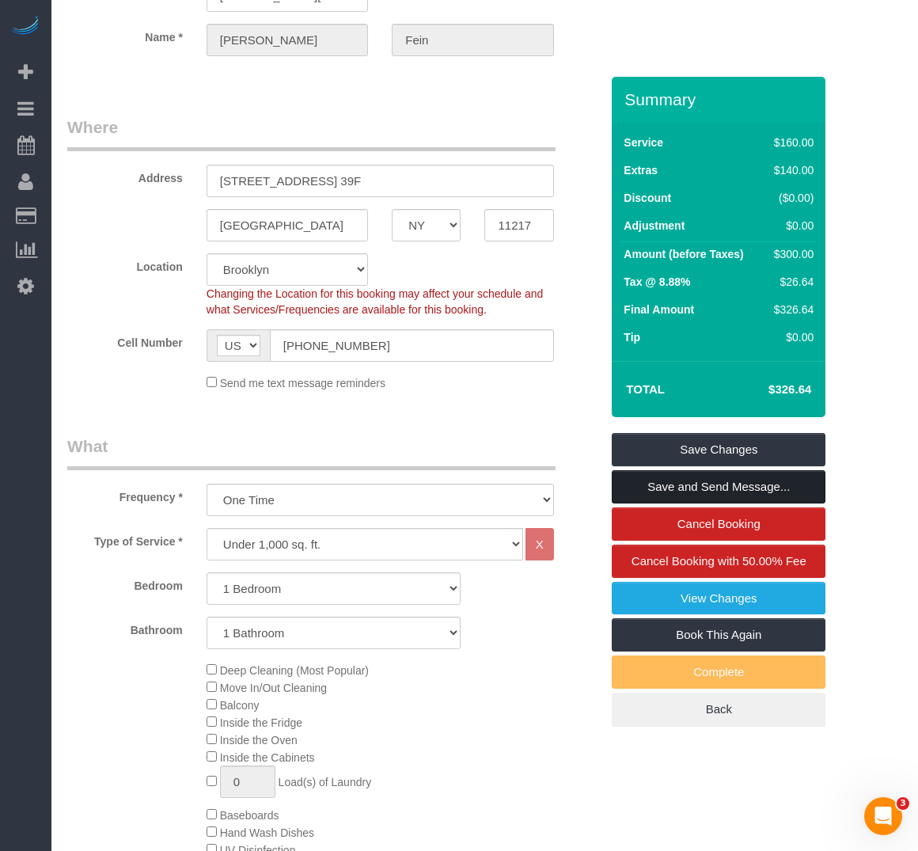
scroll to position [158, 0]
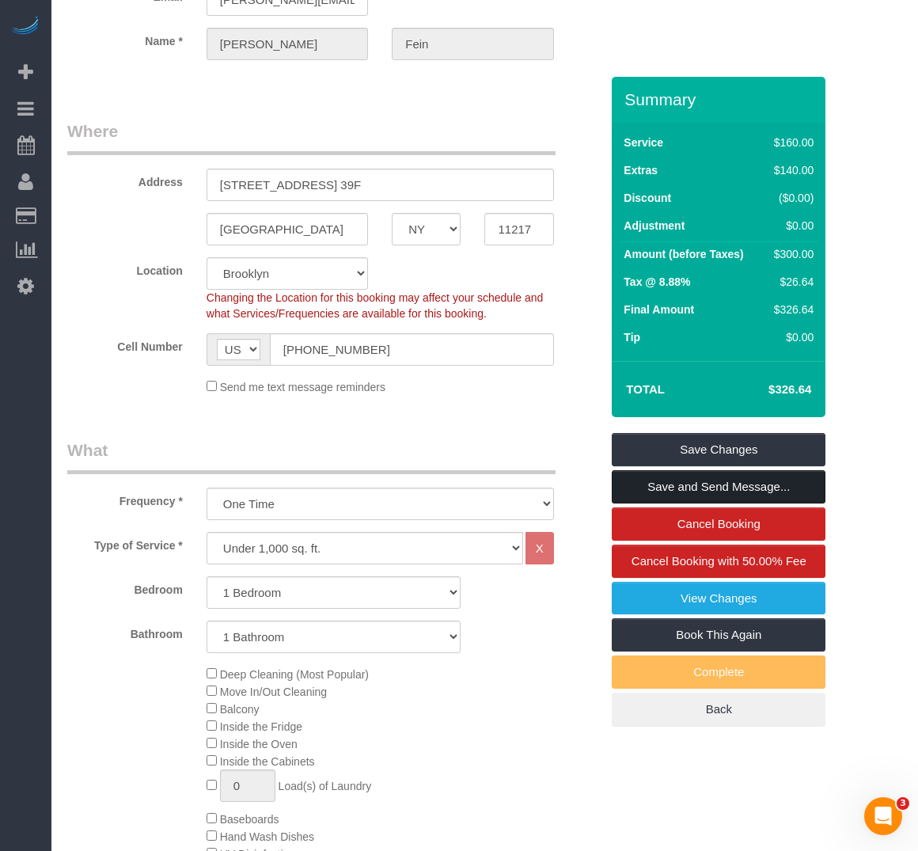
click at [659, 481] on link "Save and Send Message..." at bounding box center [719, 486] width 214 height 33
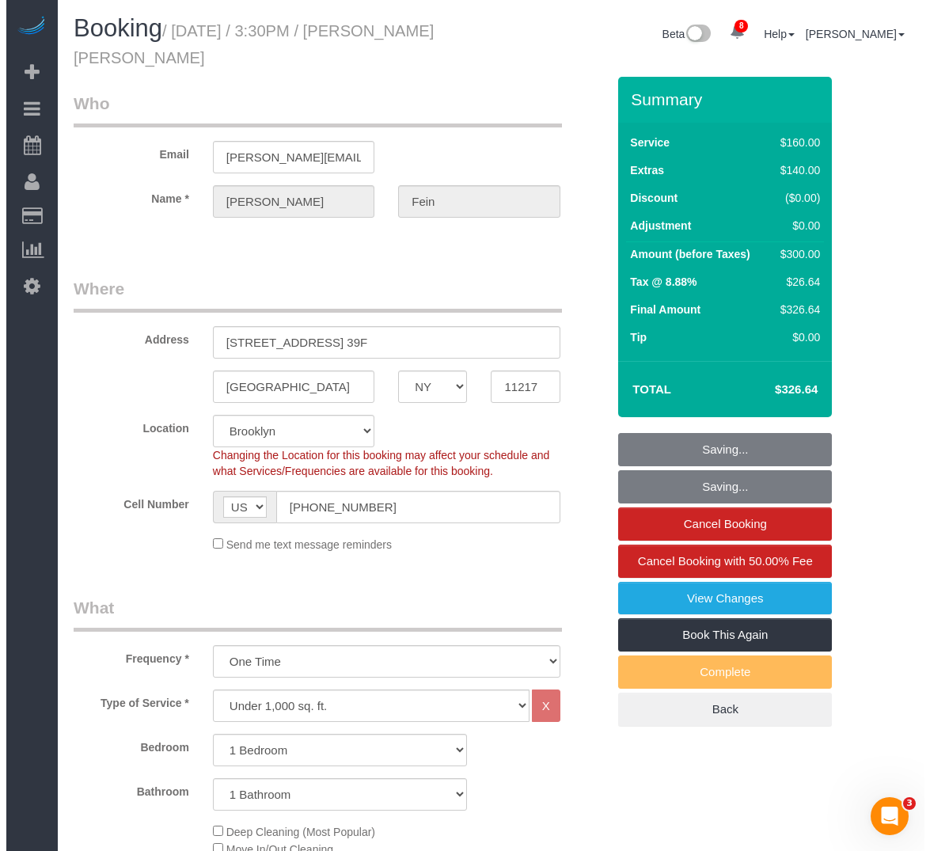
scroll to position [0, 0]
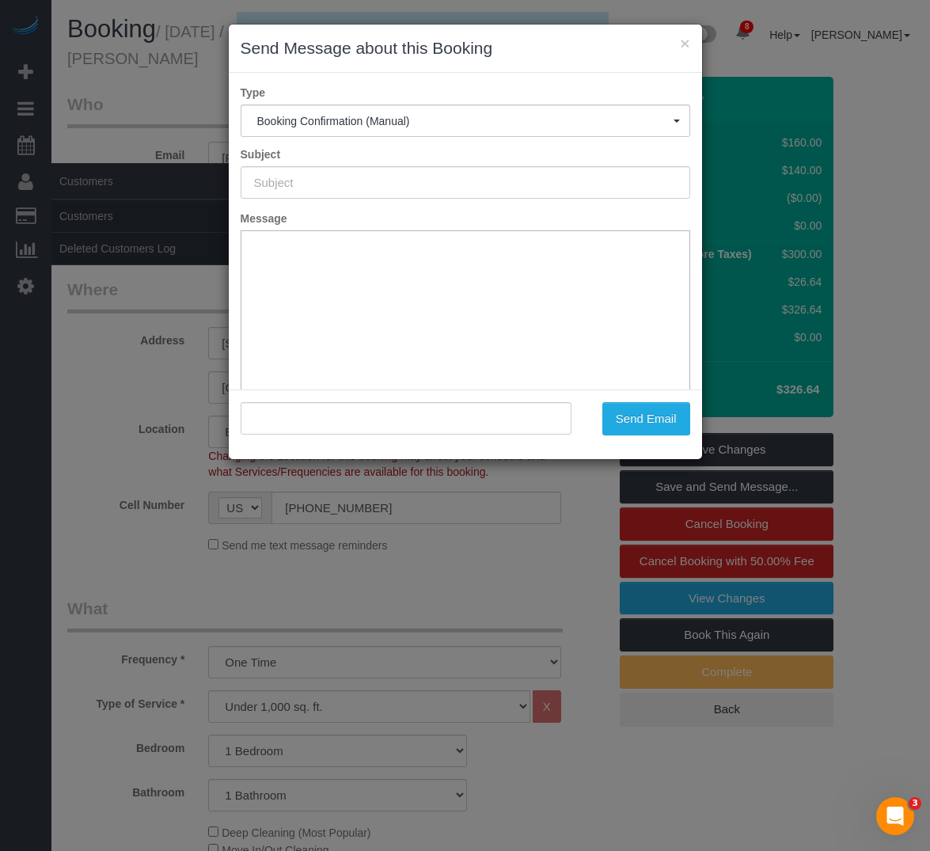
type input "Cleaning Confirmed for 08/14/2025 at 3:30pm"
type input ""Jake Ryan Fein" <jake.fein@icloud.com>"
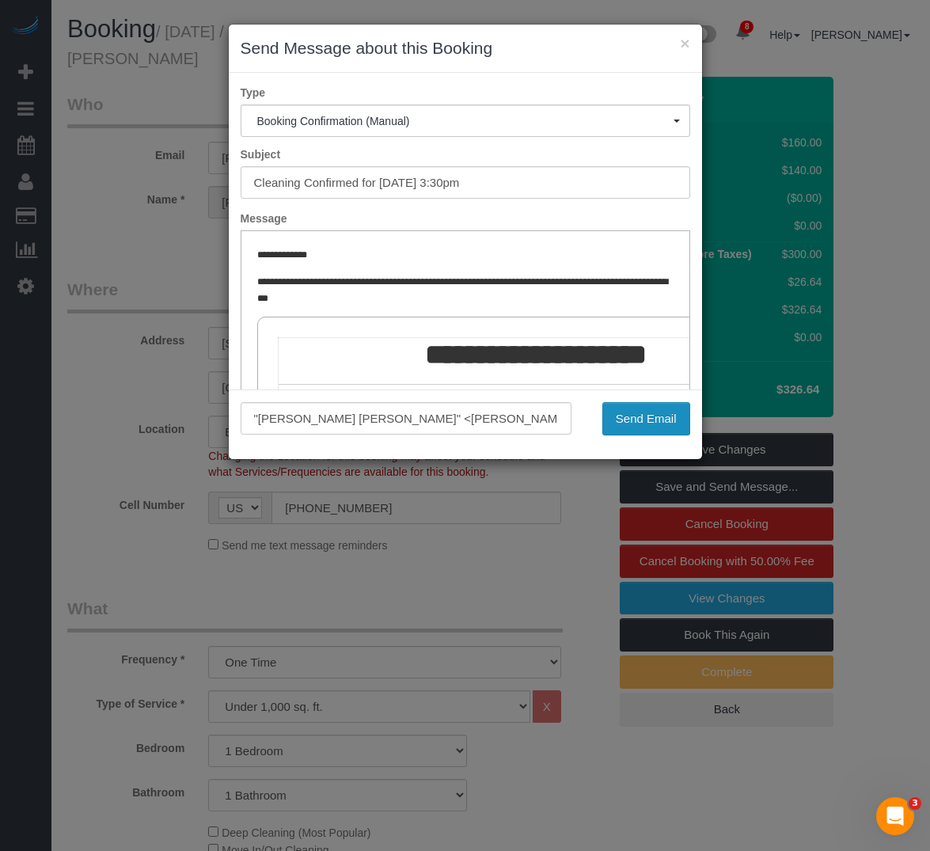
click at [640, 428] on button "Send Email" at bounding box center [646, 418] width 88 height 33
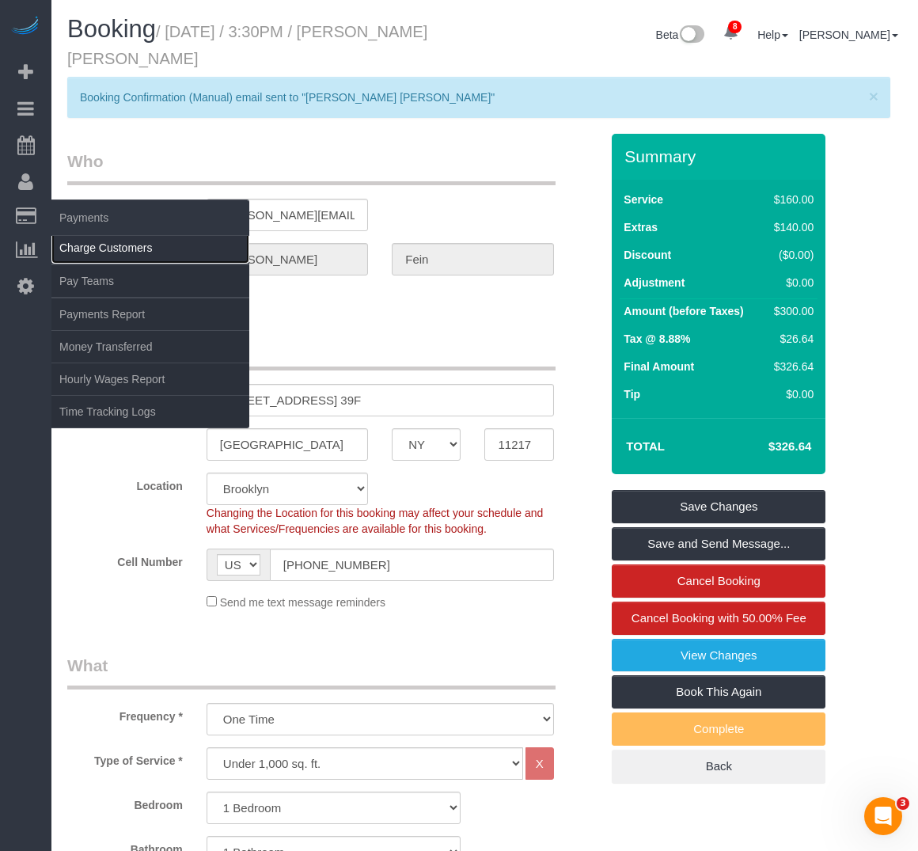
click at [109, 240] on link "Charge Customers" at bounding box center [150, 248] width 198 height 32
select select
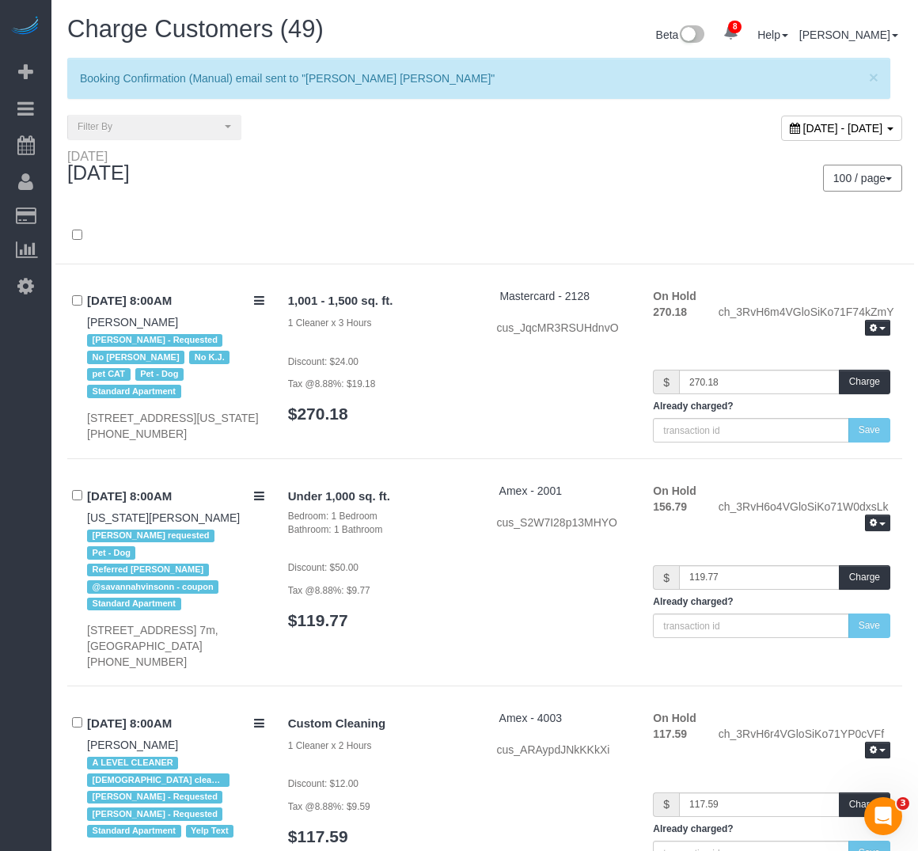
click at [531, 215] on div at bounding box center [484, 235] width 859 height 57
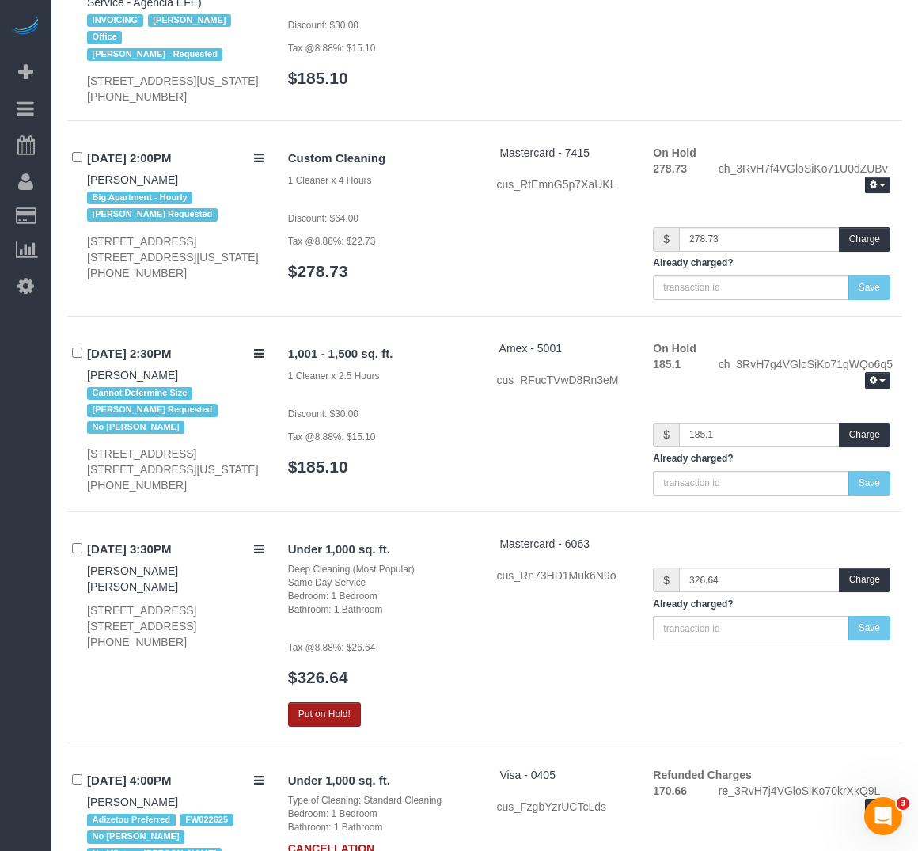
click at [322, 702] on button "Put on Hold!" at bounding box center [324, 714] width 73 height 25
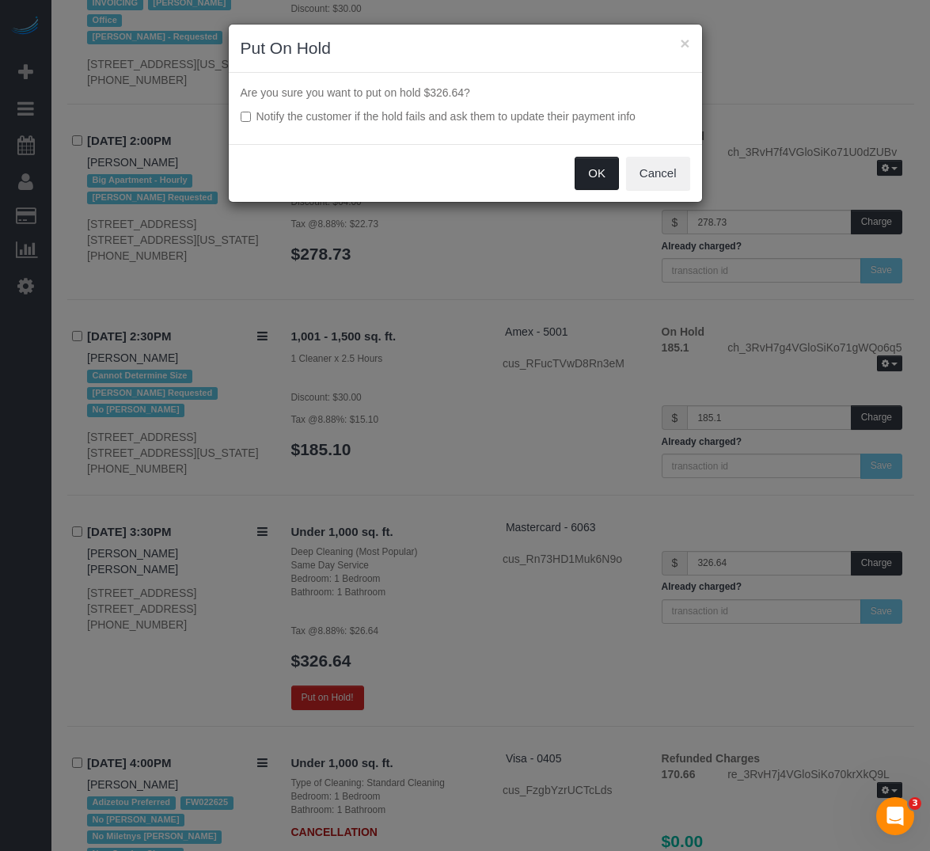
click at [590, 180] on button "OK" at bounding box center [597, 173] width 44 height 33
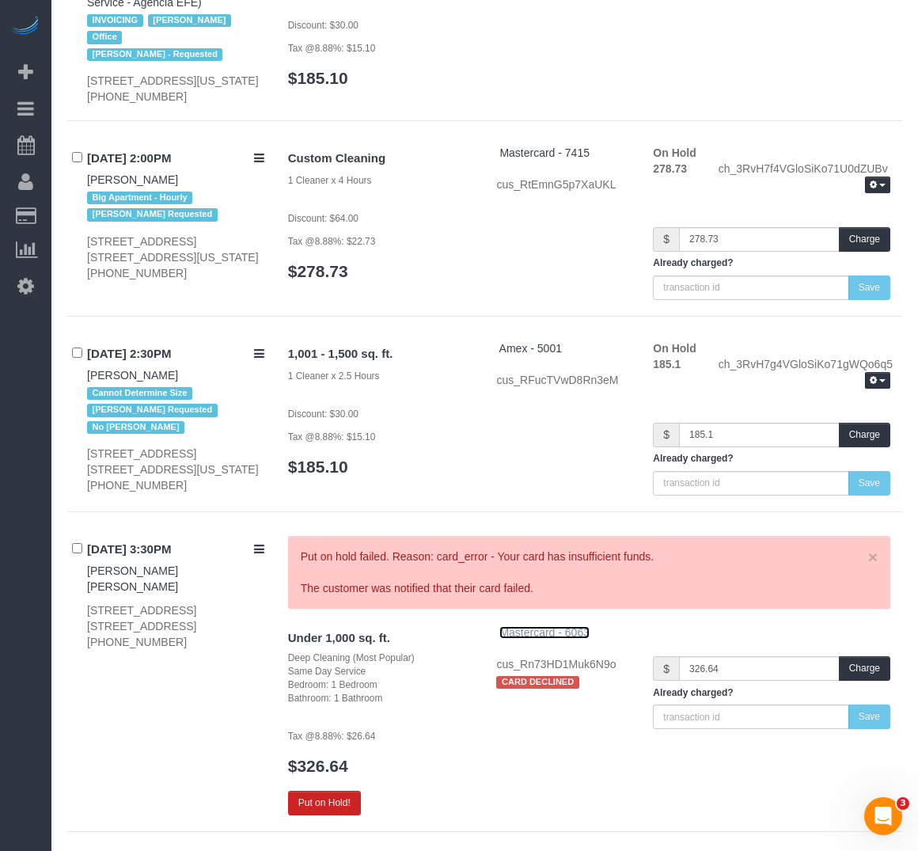
click at [513, 626] on span "Mastercard - 6063" at bounding box center [545, 632] width 90 height 13
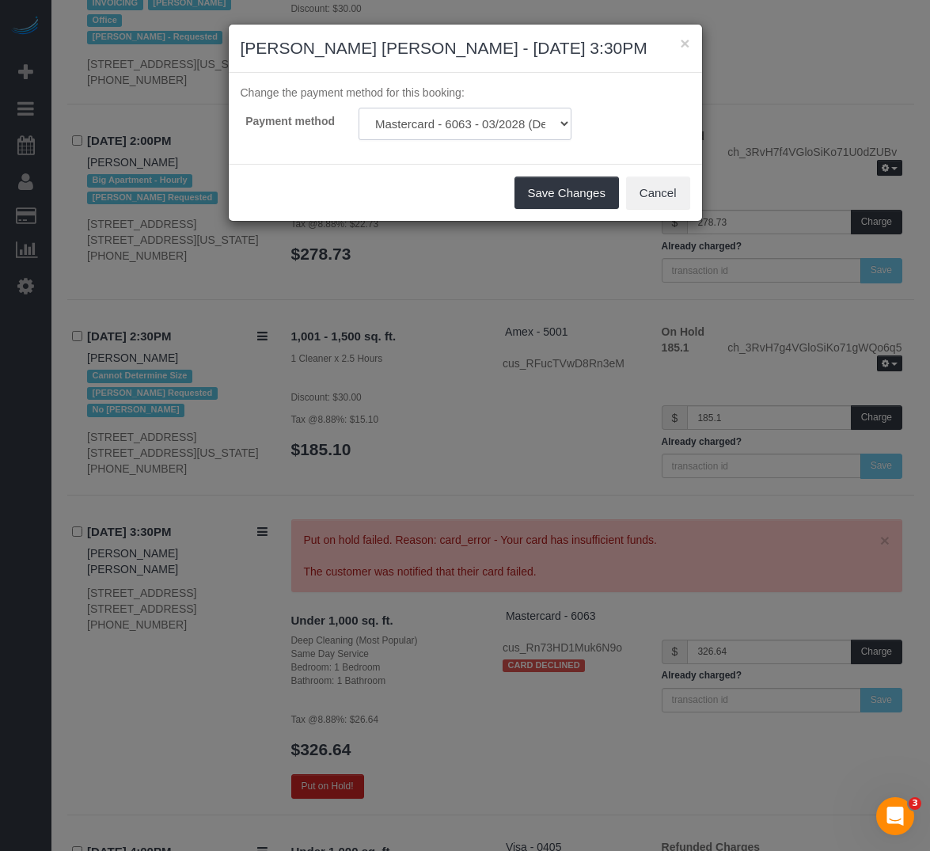
click at [472, 112] on select "Mastercard - 6063 - 03/2028 (Default) Visa - 2970 - 09/2029 Mastercard - 6063 -…" at bounding box center [465, 124] width 213 height 32
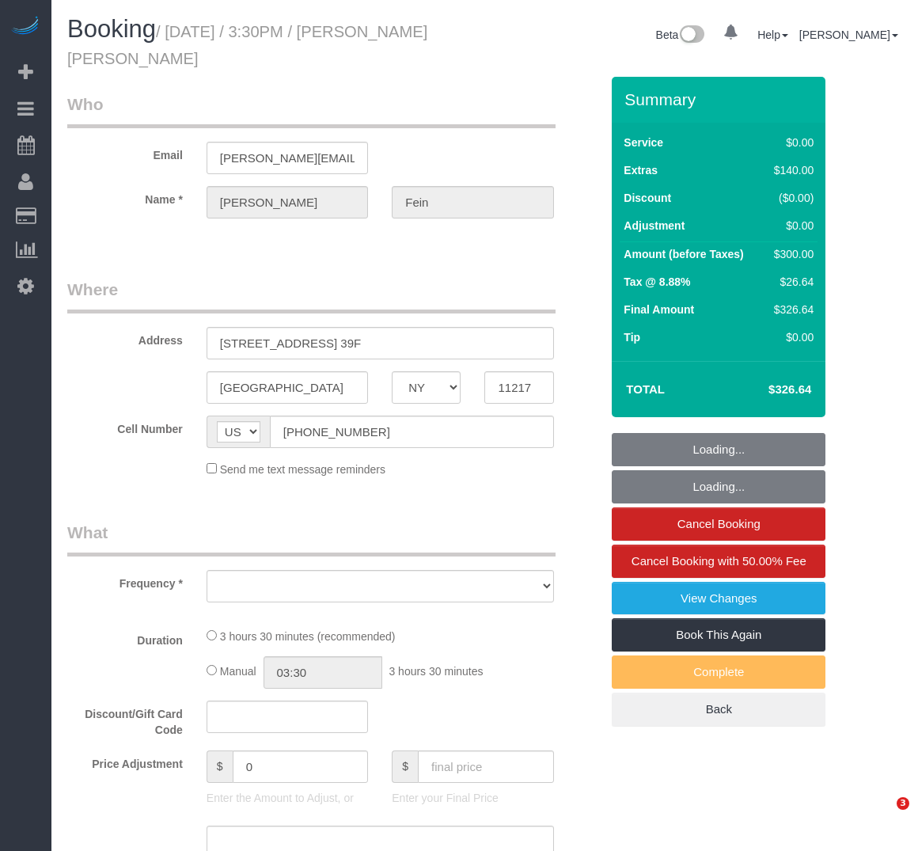
select select "NY"
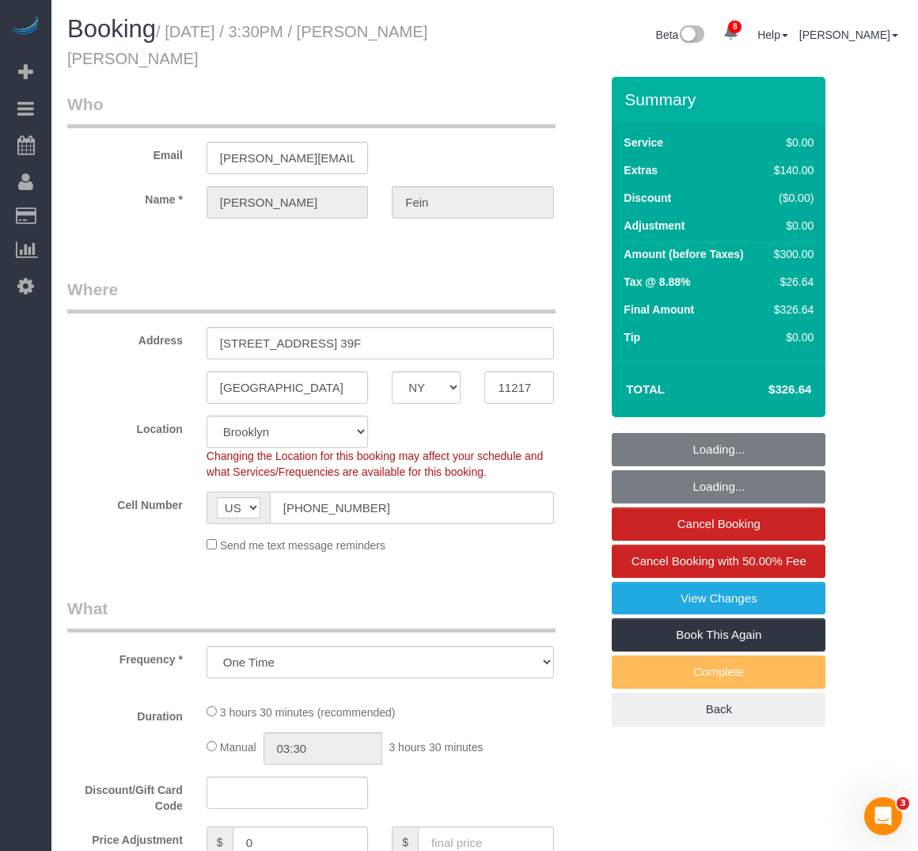
select select "object:693"
select select "string:stripe-pm_1Rw3OW4VGloSiKo7KYotAJA5"
select select "number:89"
select select "number:75"
select select "number:15"
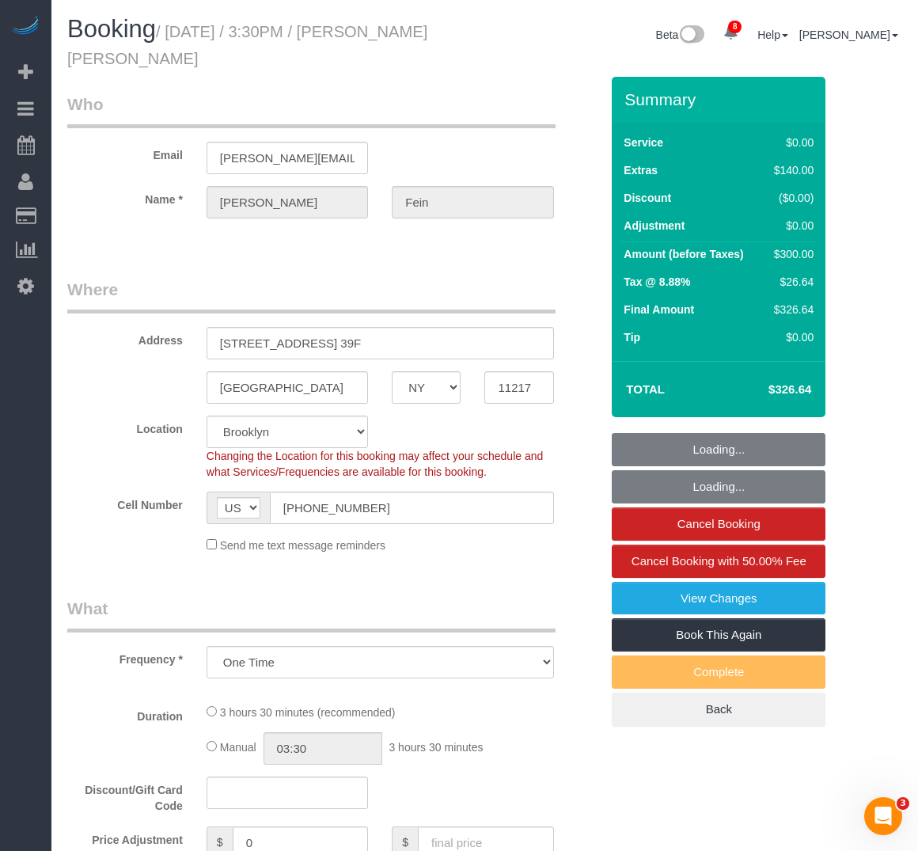
select select "number:5"
select select "1"
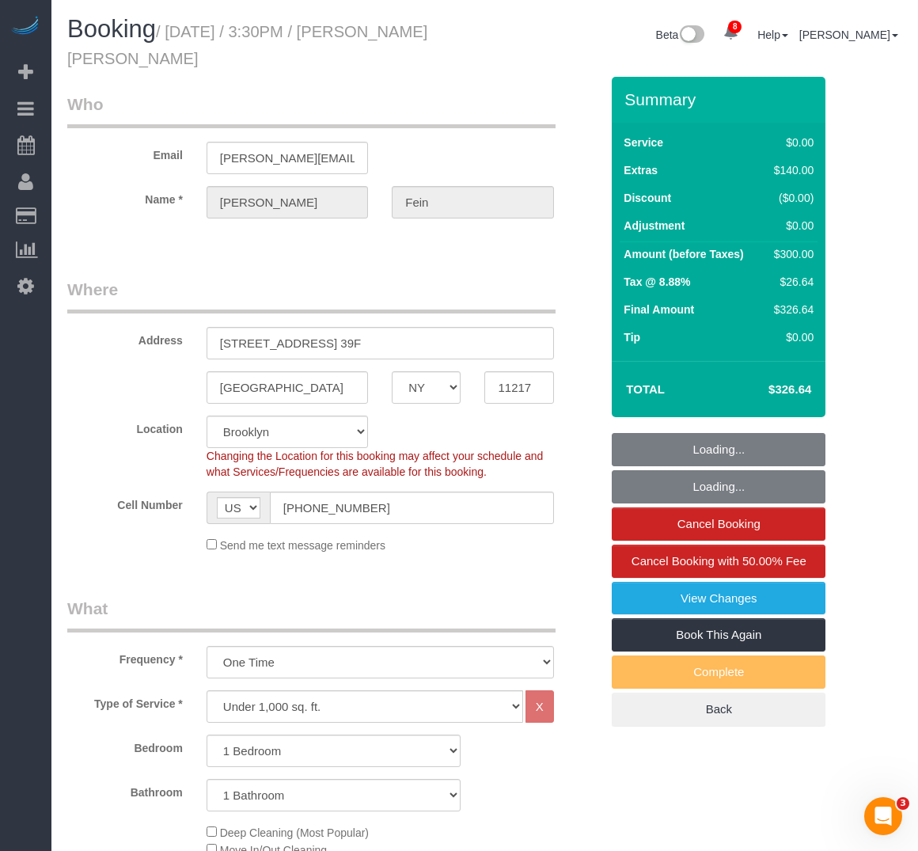
select select "1"
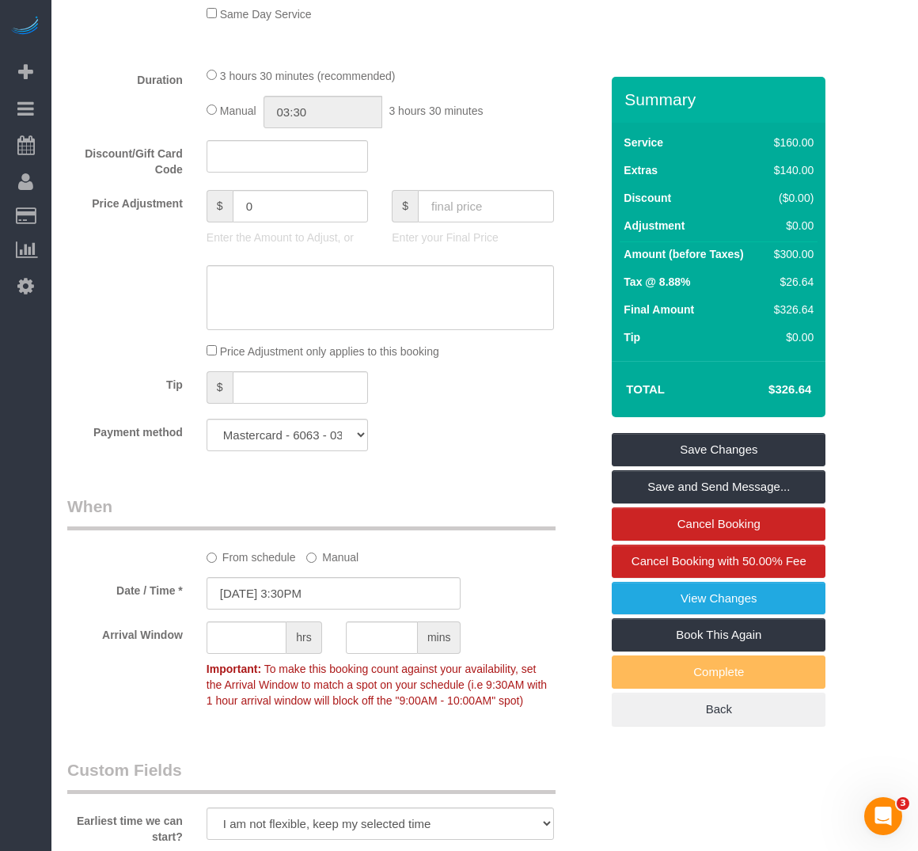
scroll to position [1187, 0]
